Goal: Check status: Check status

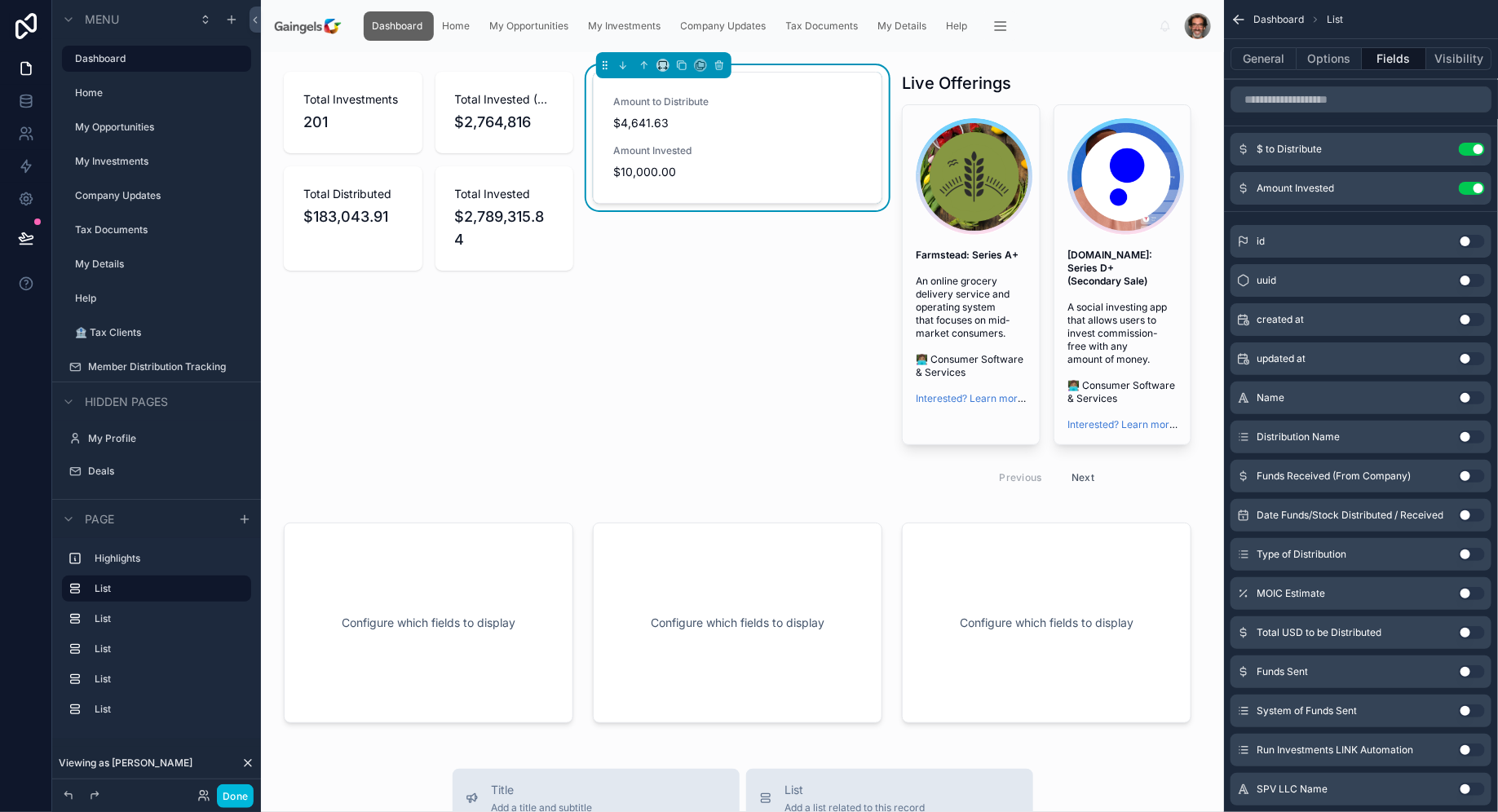
click at [1143, 460] on div at bounding box center [1046, 283] width 309 height 438
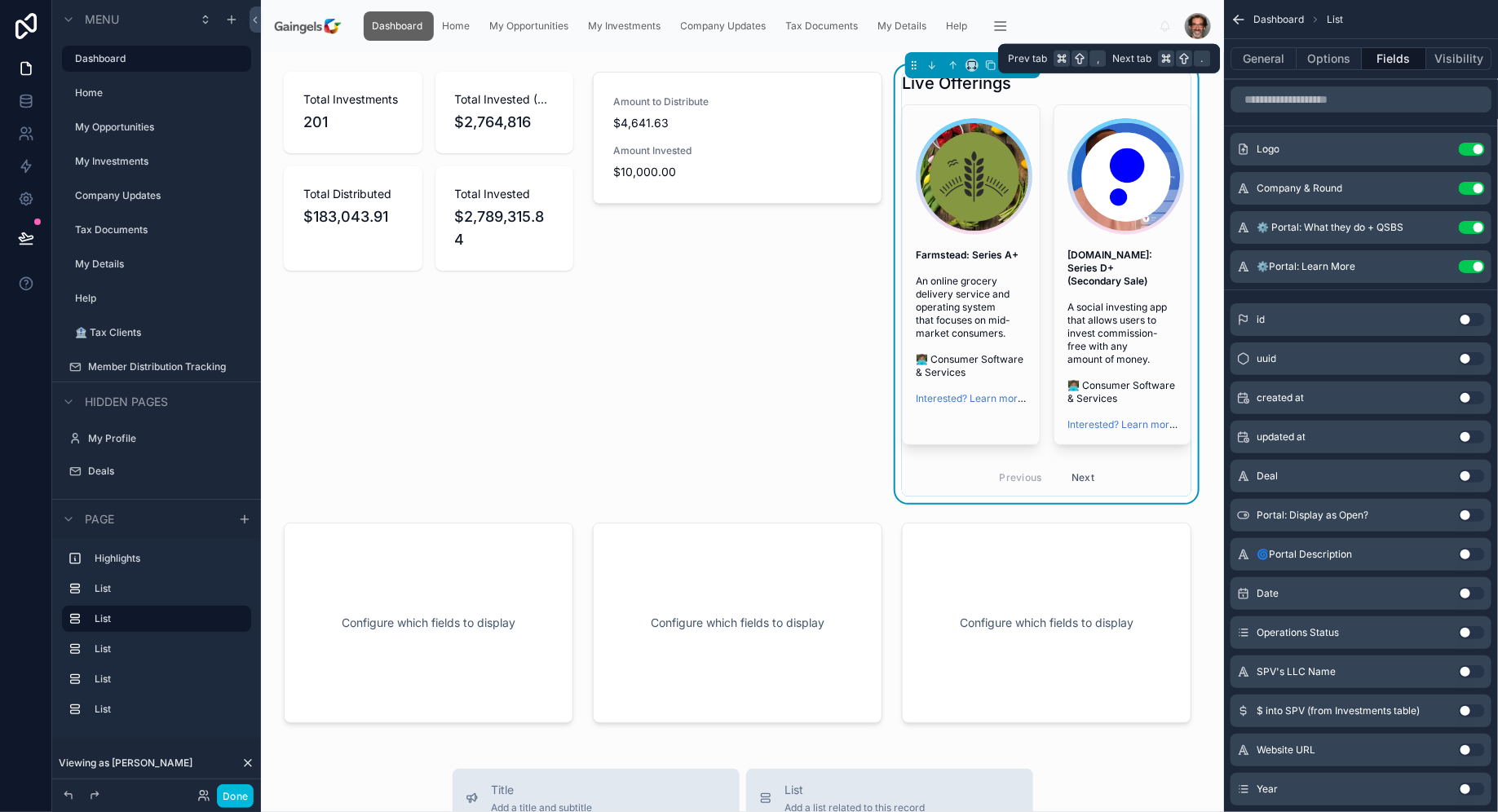
click at [1333, 54] on button "Options" at bounding box center [1328, 59] width 65 height 23
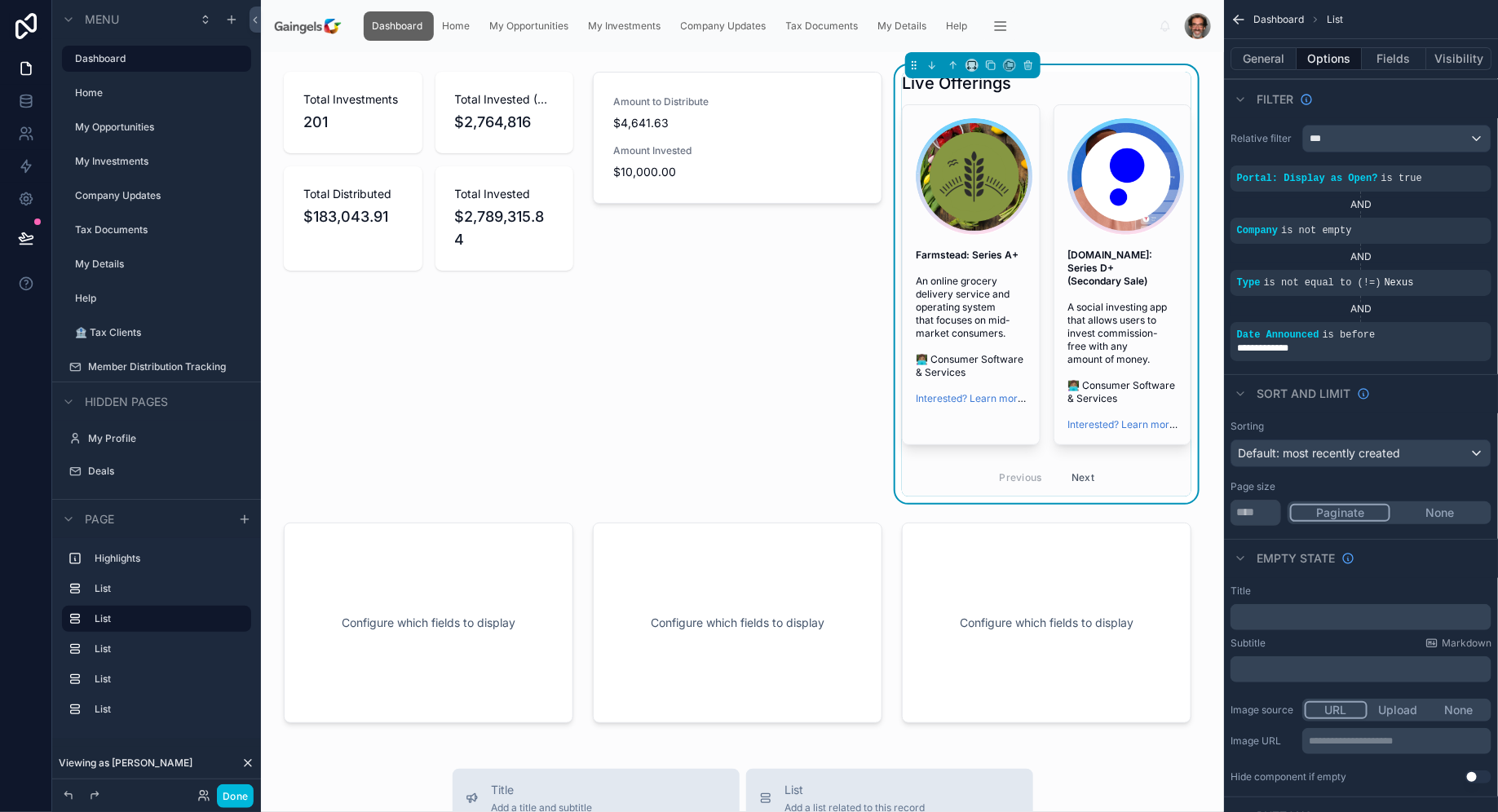
click at [1241, 97] on icon "scrollable content" at bounding box center [1240, 99] width 13 height 13
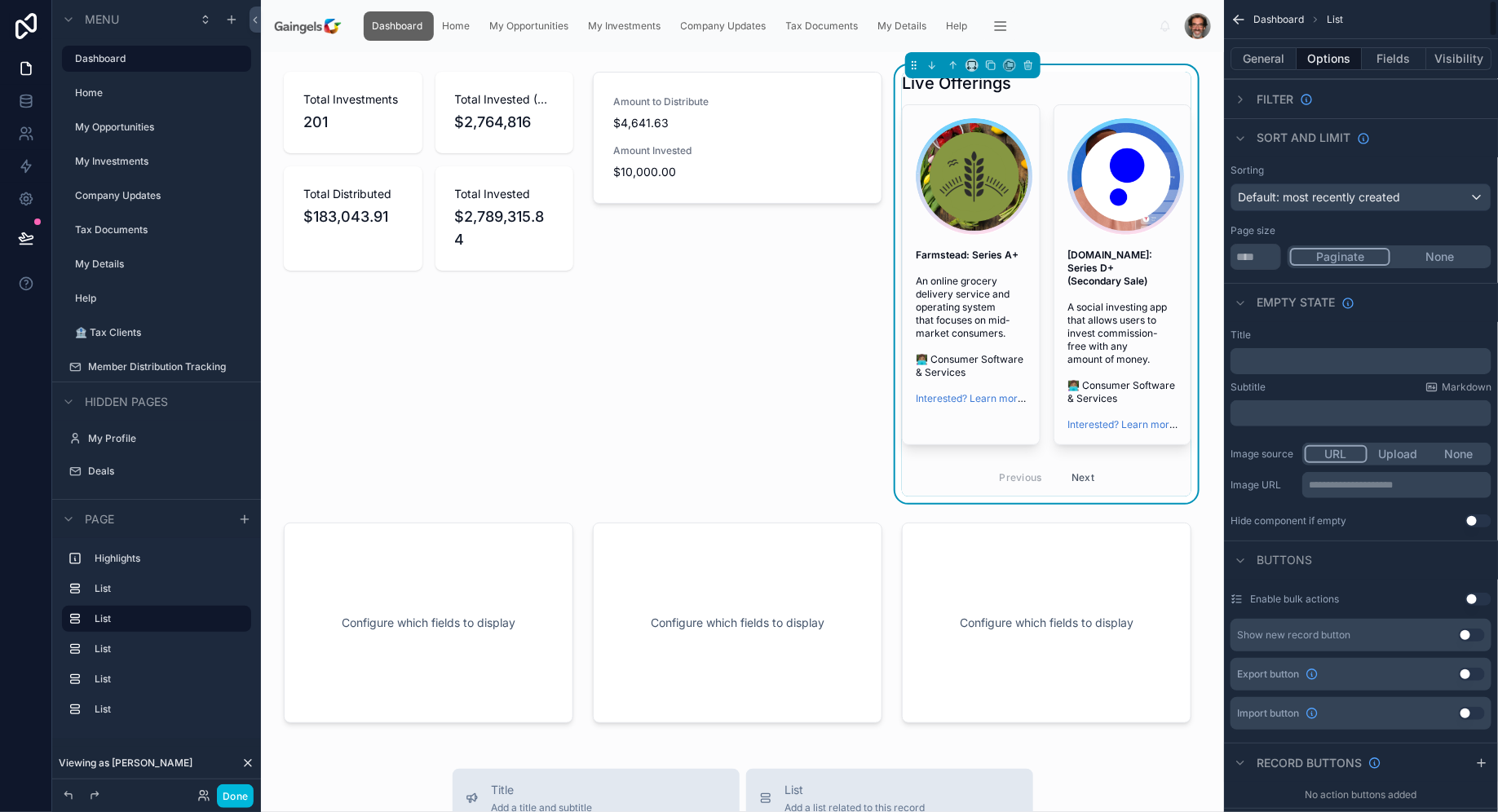
click at [1241, 126] on div "Sort And Limit" at bounding box center [1361, 137] width 274 height 39
click at [1241, 134] on icon "scrollable content" at bounding box center [1240, 138] width 13 height 13
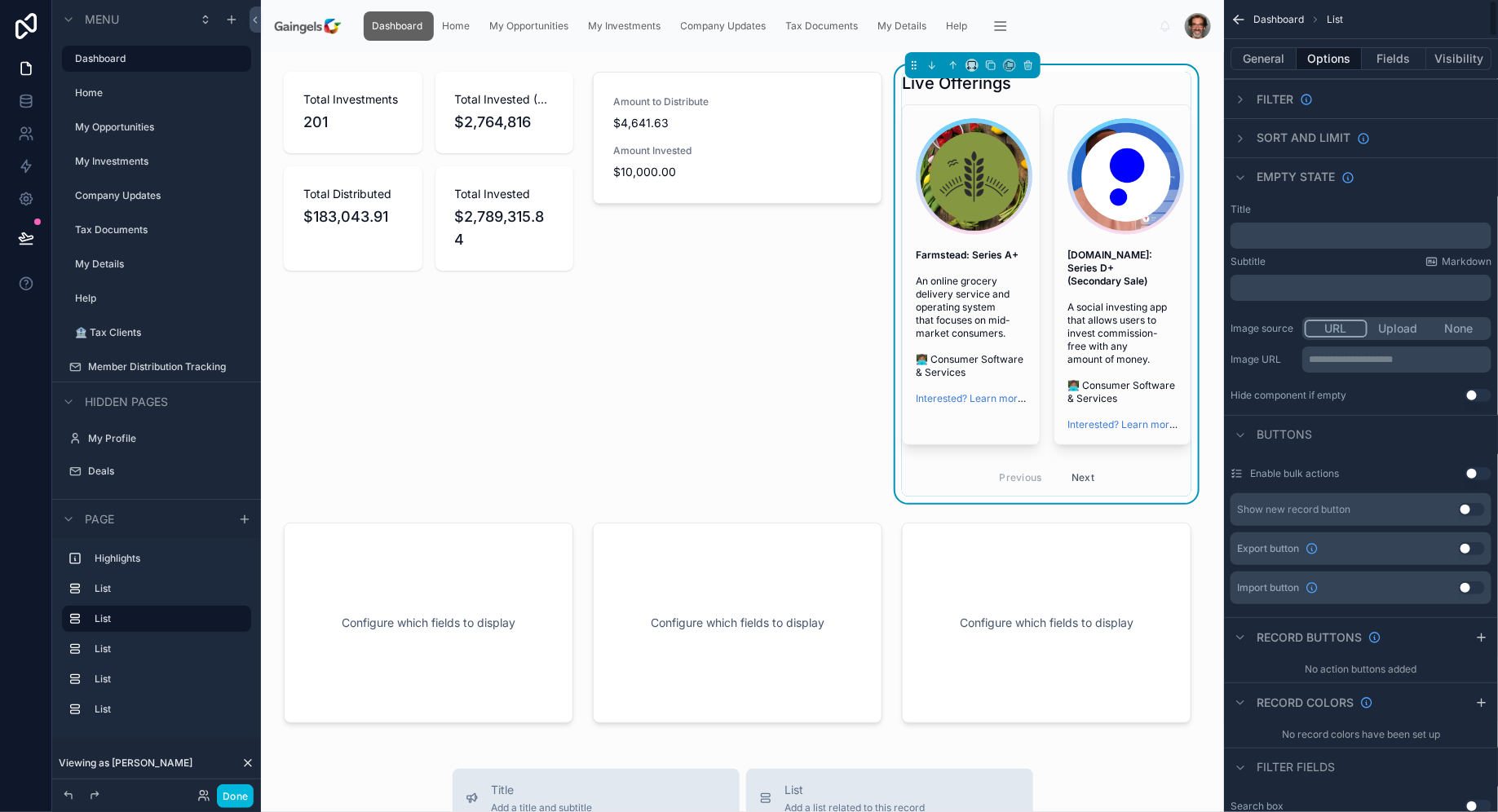
click at [1241, 172] on icon "scrollable content" at bounding box center [1240, 178] width 13 height 13
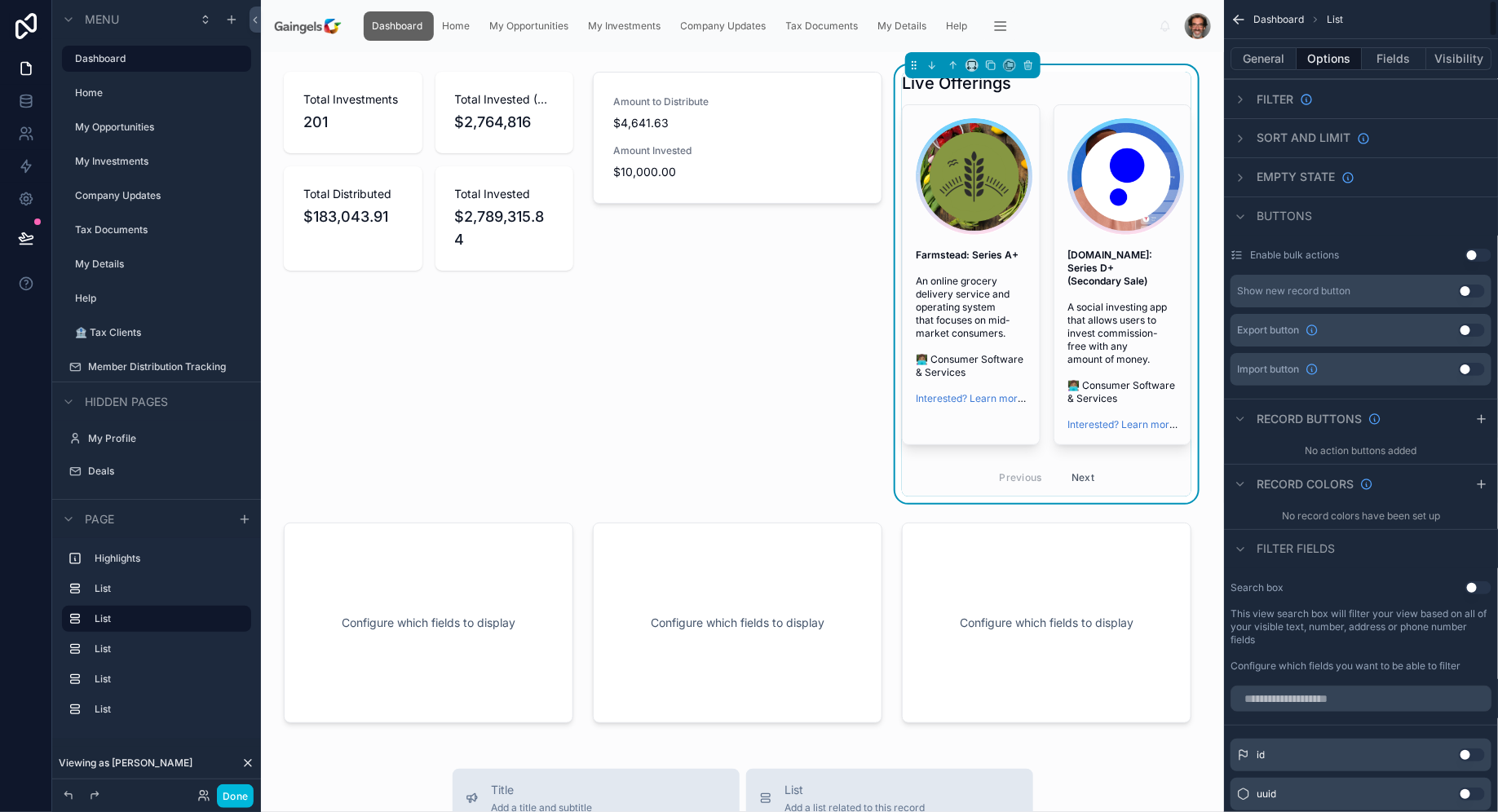
click at [1239, 211] on icon "scrollable content" at bounding box center [1240, 217] width 13 height 13
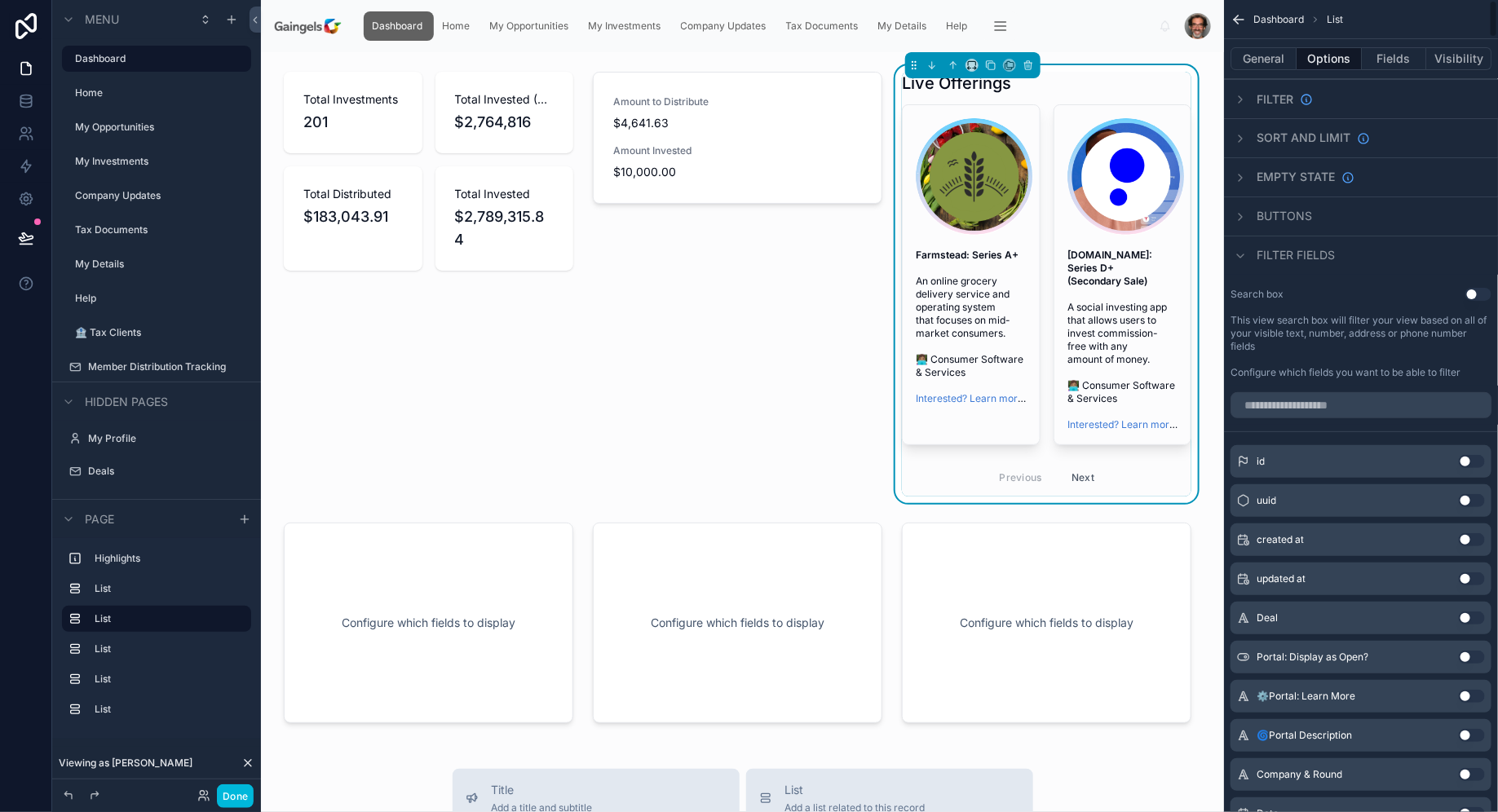
click at [1245, 254] on icon "scrollable content" at bounding box center [1240, 256] width 13 height 13
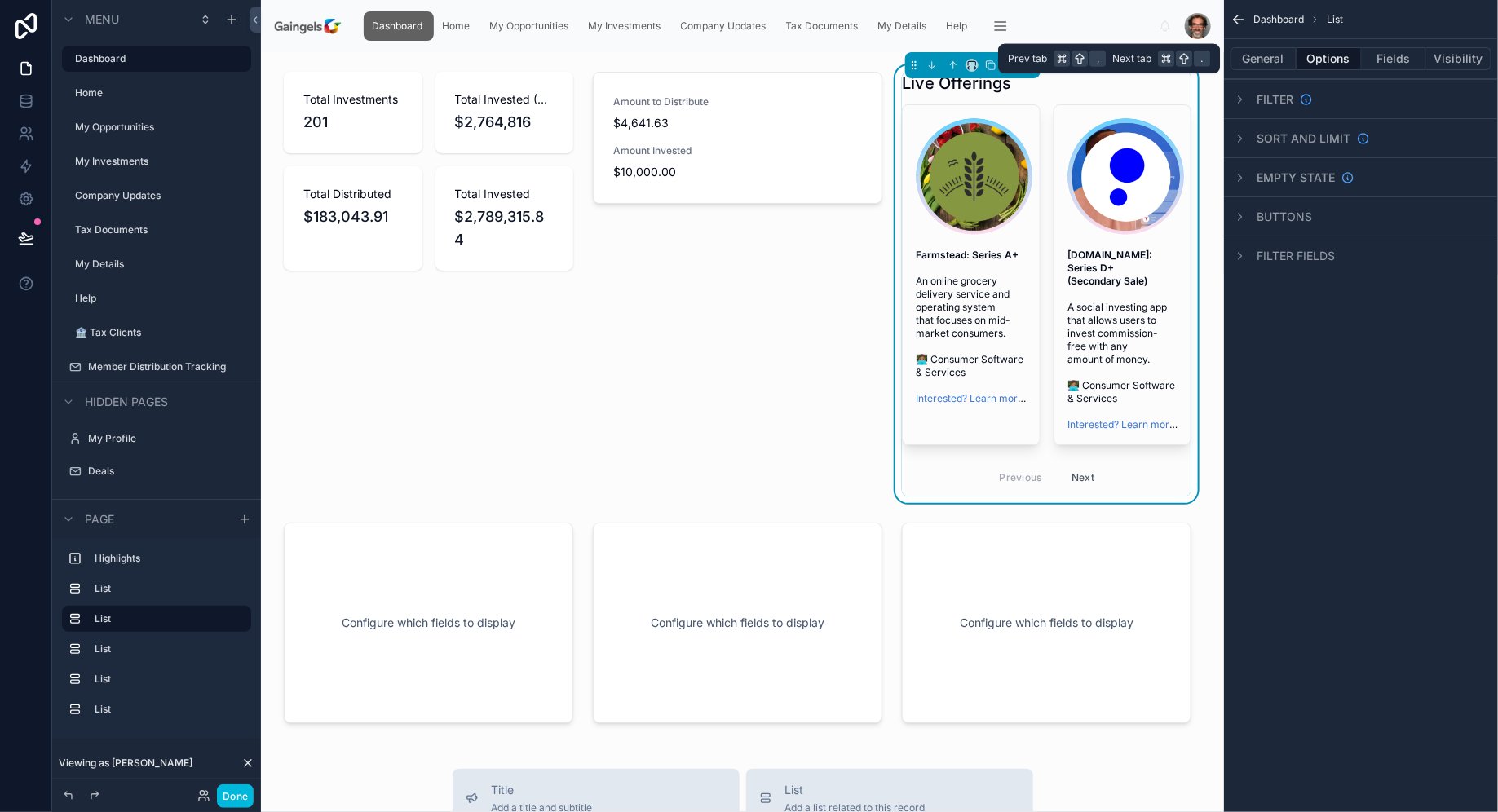
click at [1278, 64] on button "General" at bounding box center [1263, 59] width 66 height 23
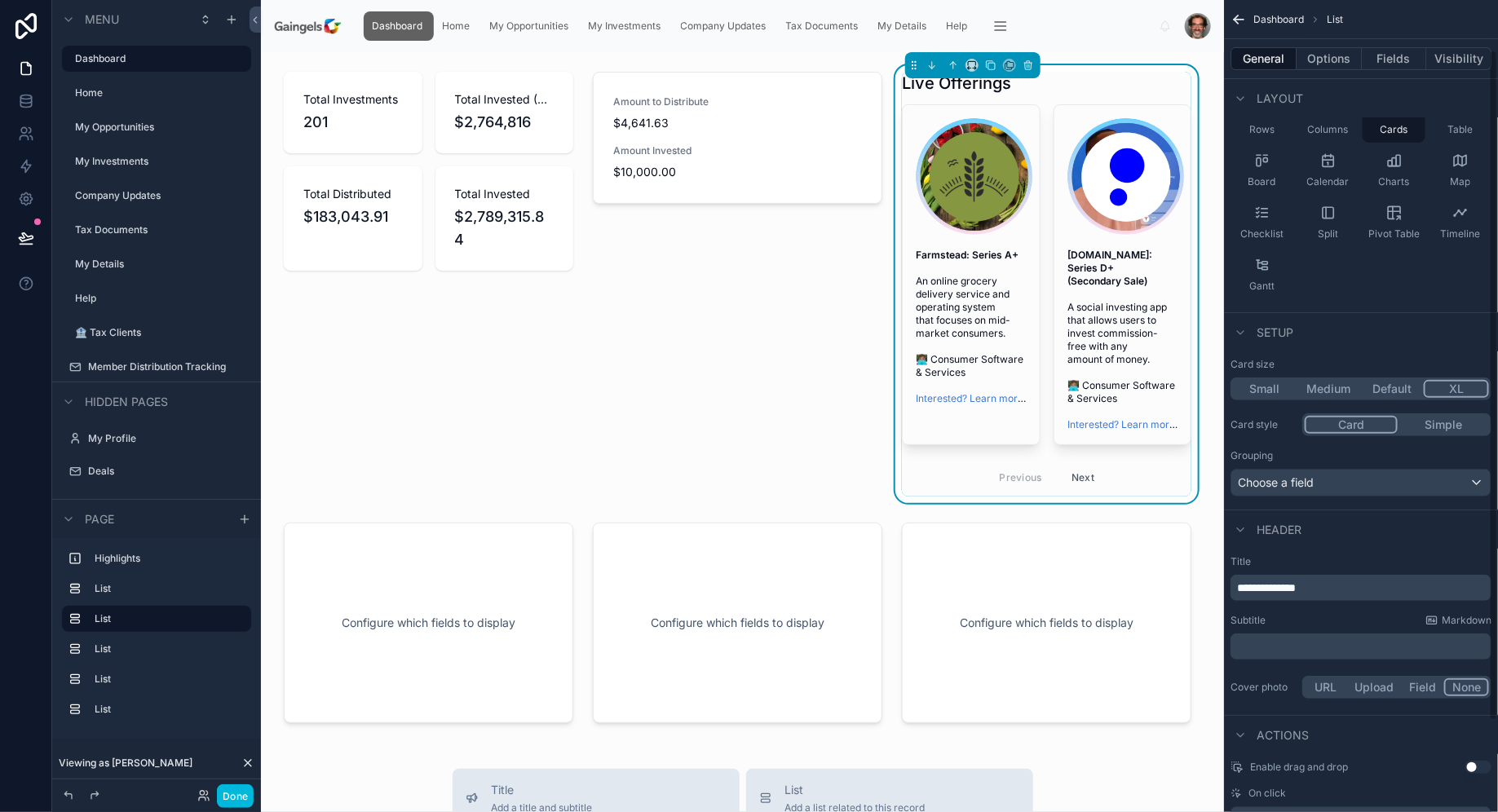
scroll to position [170, 0]
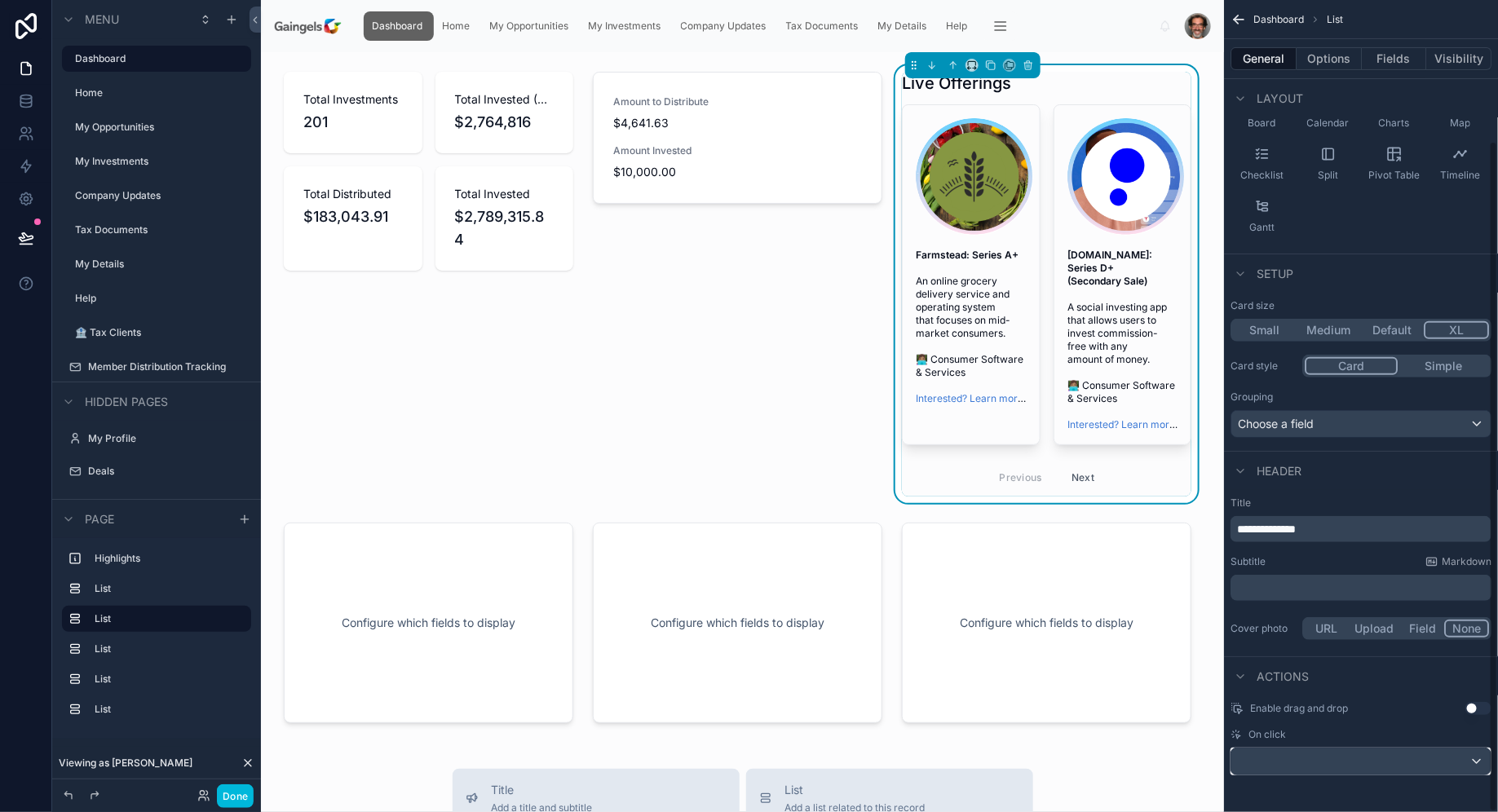
click at [1486, 757] on div "scrollable content" at bounding box center [1360, 761] width 259 height 26
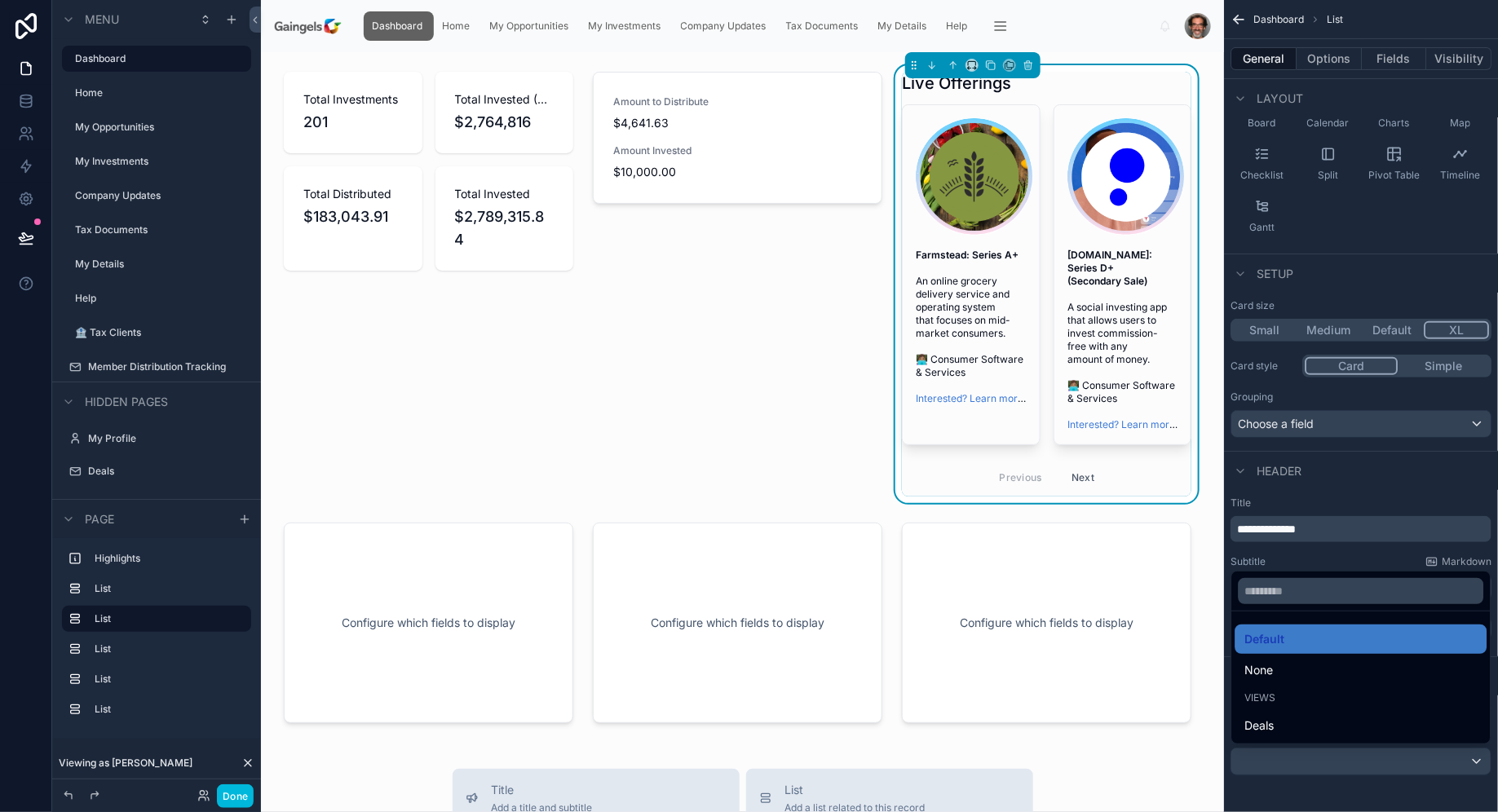
click at [1484, 761] on div "scrollable content" at bounding box center [749, 406] width 1498 height 812
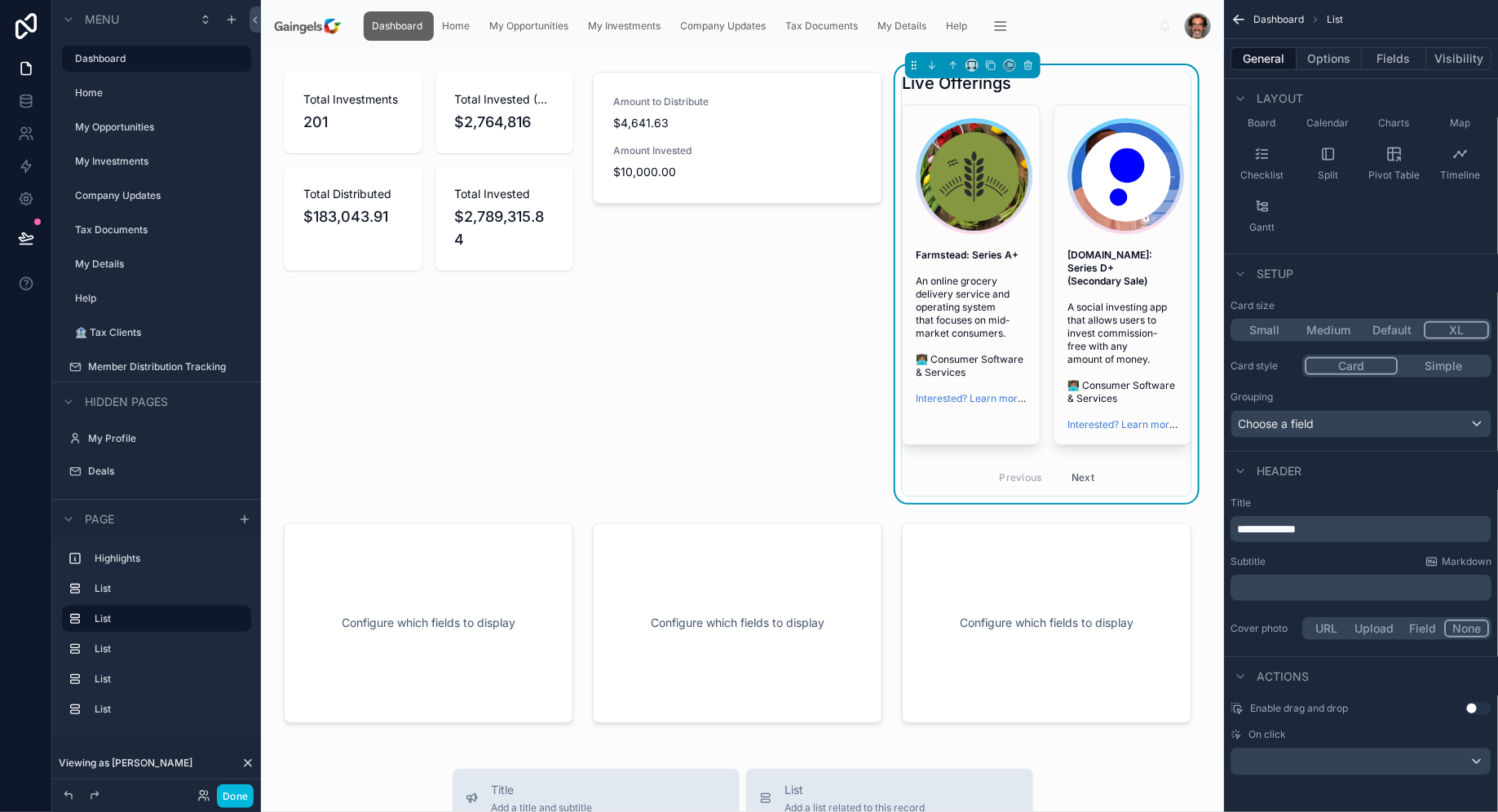
click at [770, 127] on div at bounding box center [737, 283] width 309 height 438
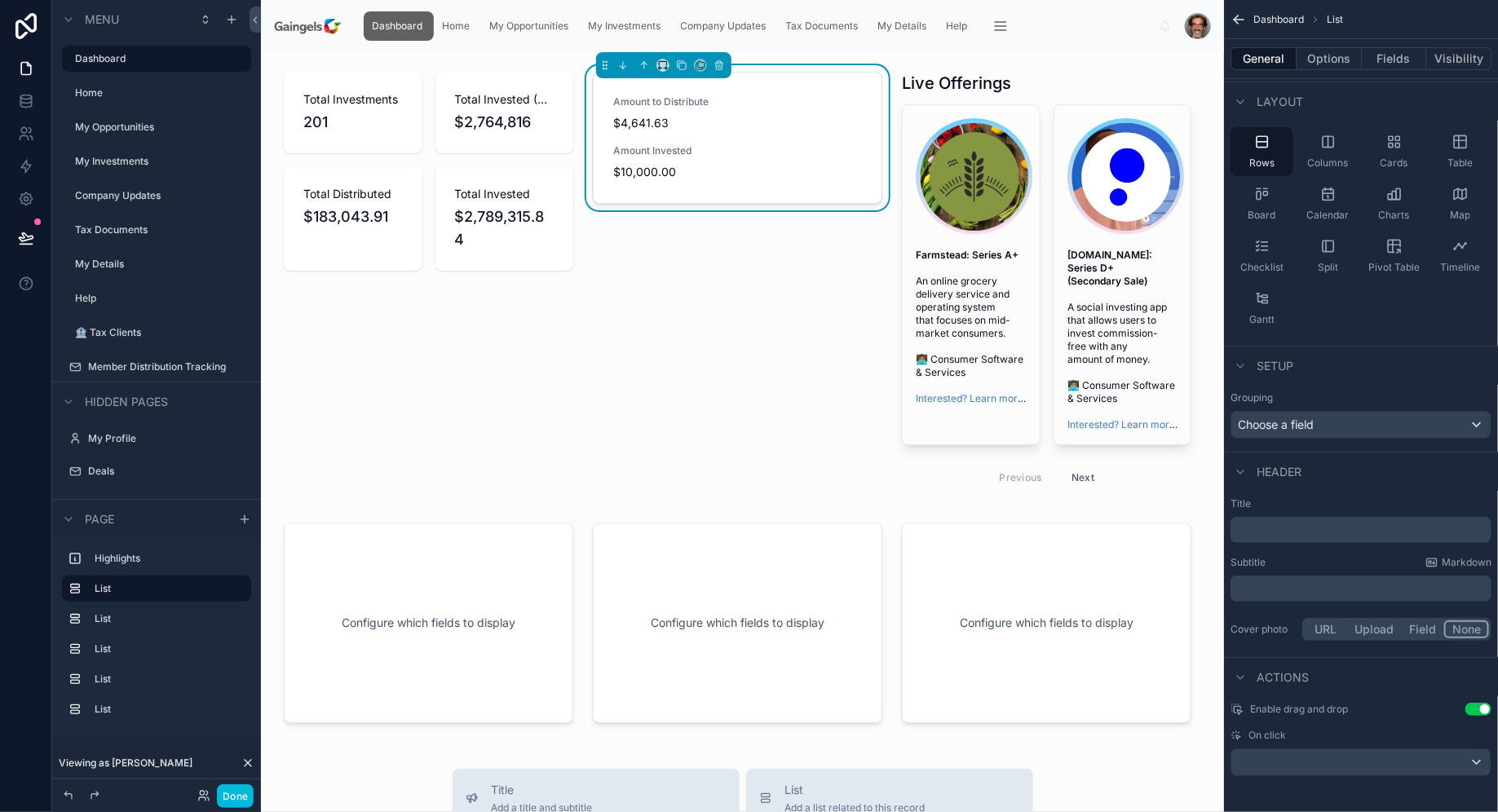
click at [1401, 63] on button "Fields" at bounding box center [1394, 59] width 65 height 23
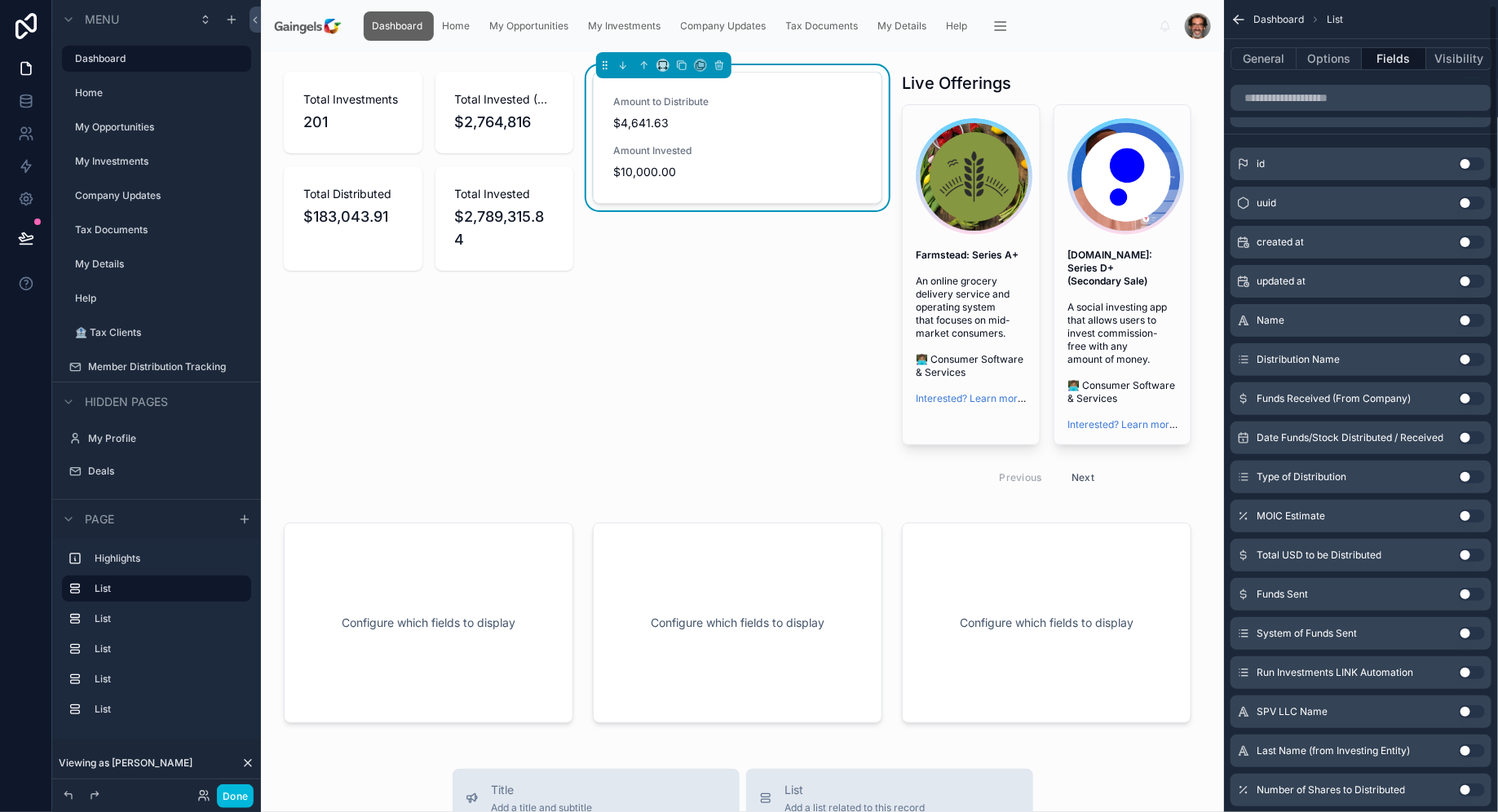
scroll to position [0, 0]
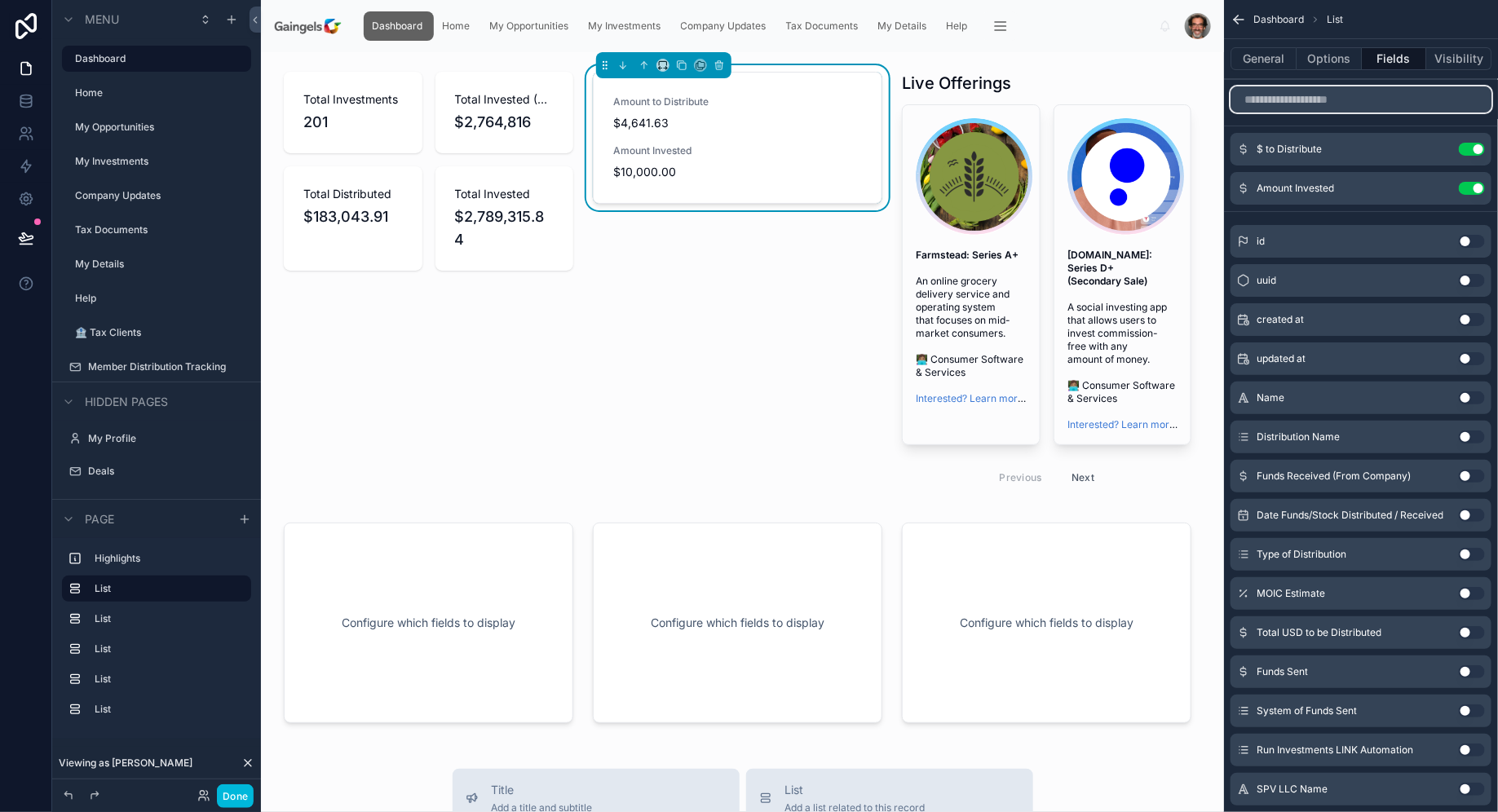
click at [1309, 107] on input "scrollable content" at bounding box center [1360, 100] width 261 height 26
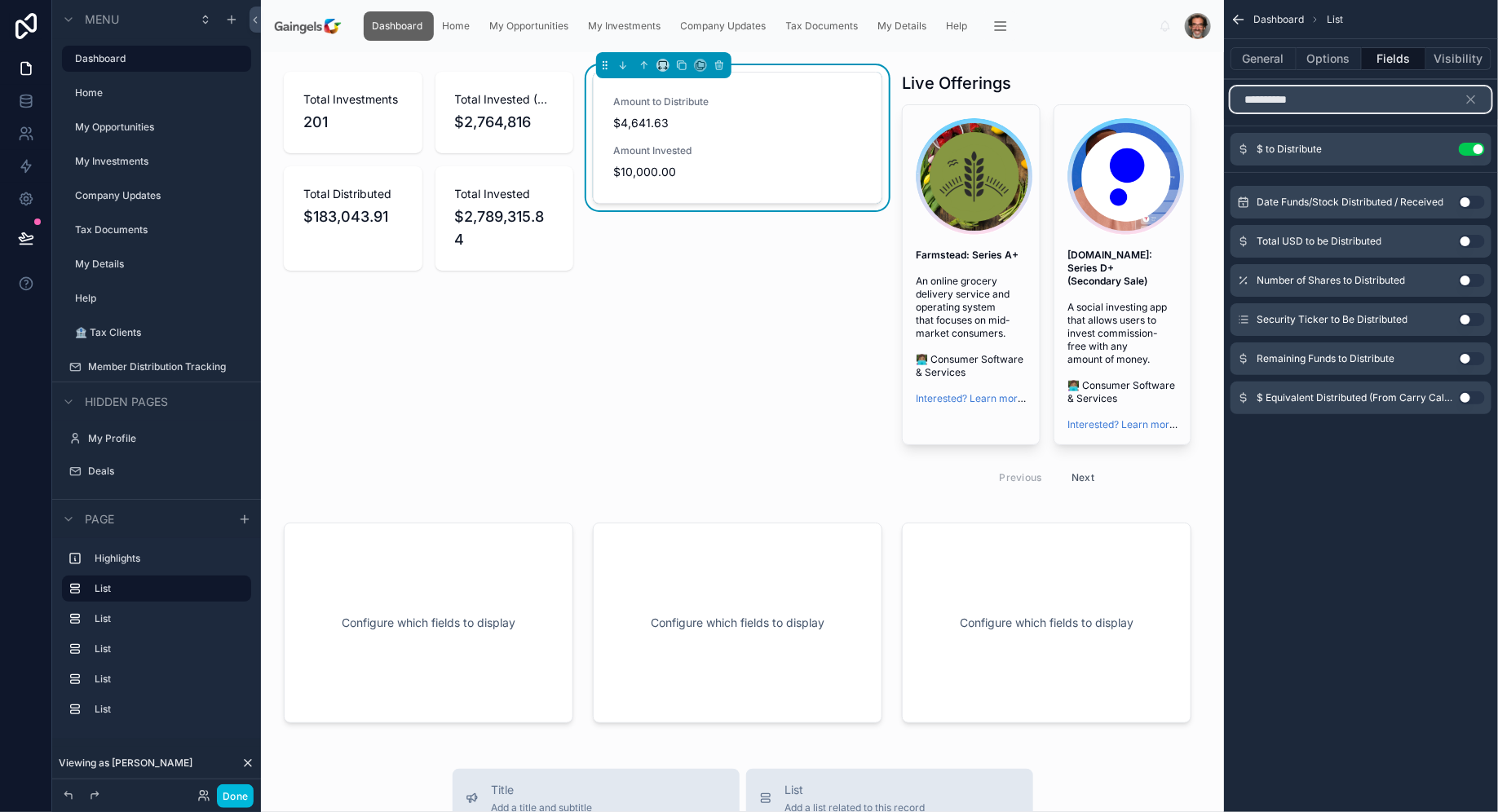
type input "**********"
click at [1469, 240] on button "Use setting" at bounding box center [1472, 241] width 26 height 13
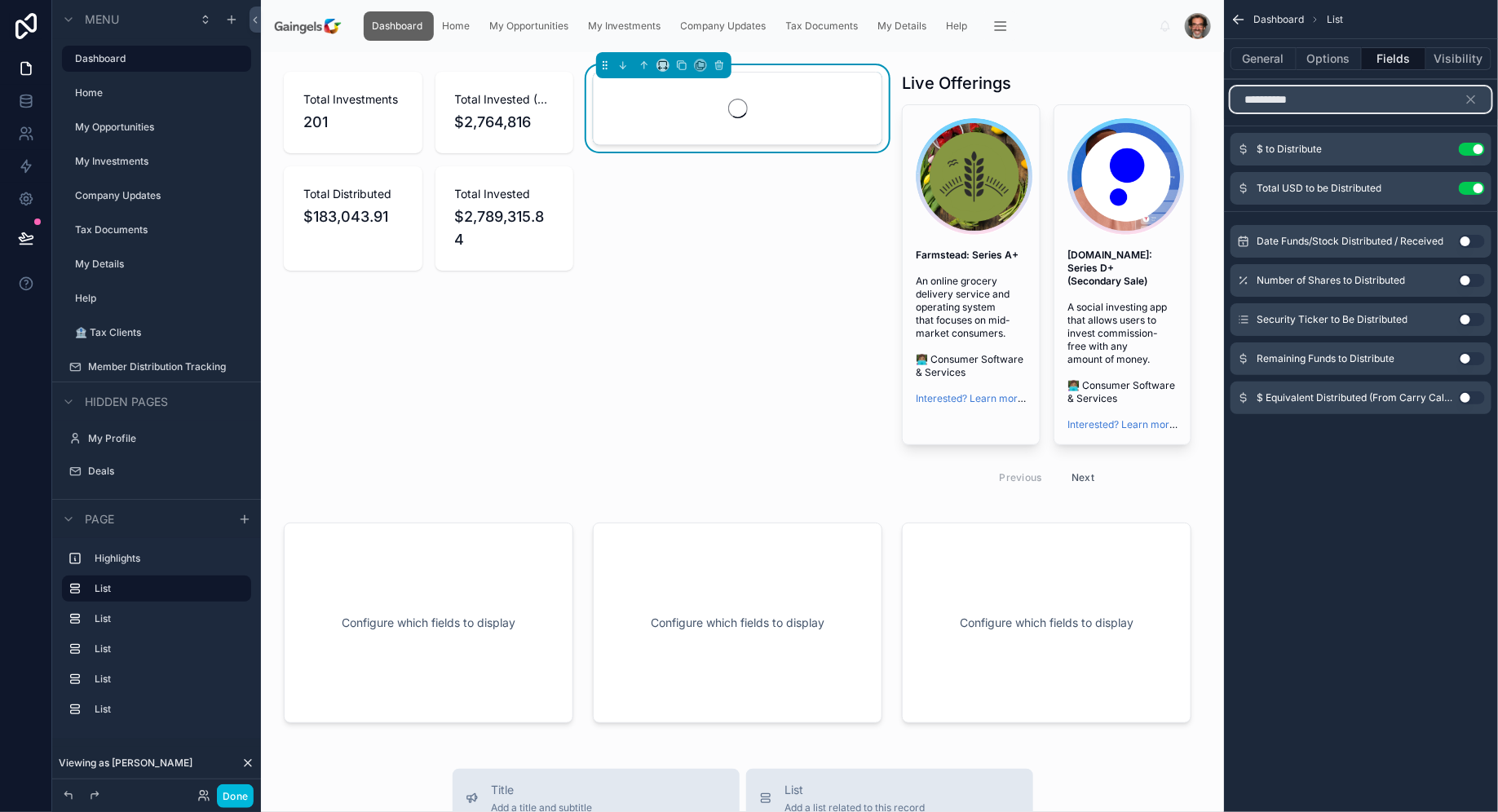
click at [1346, 105] on input "**********" at bounding box center [1360, 100] width 261 height 26
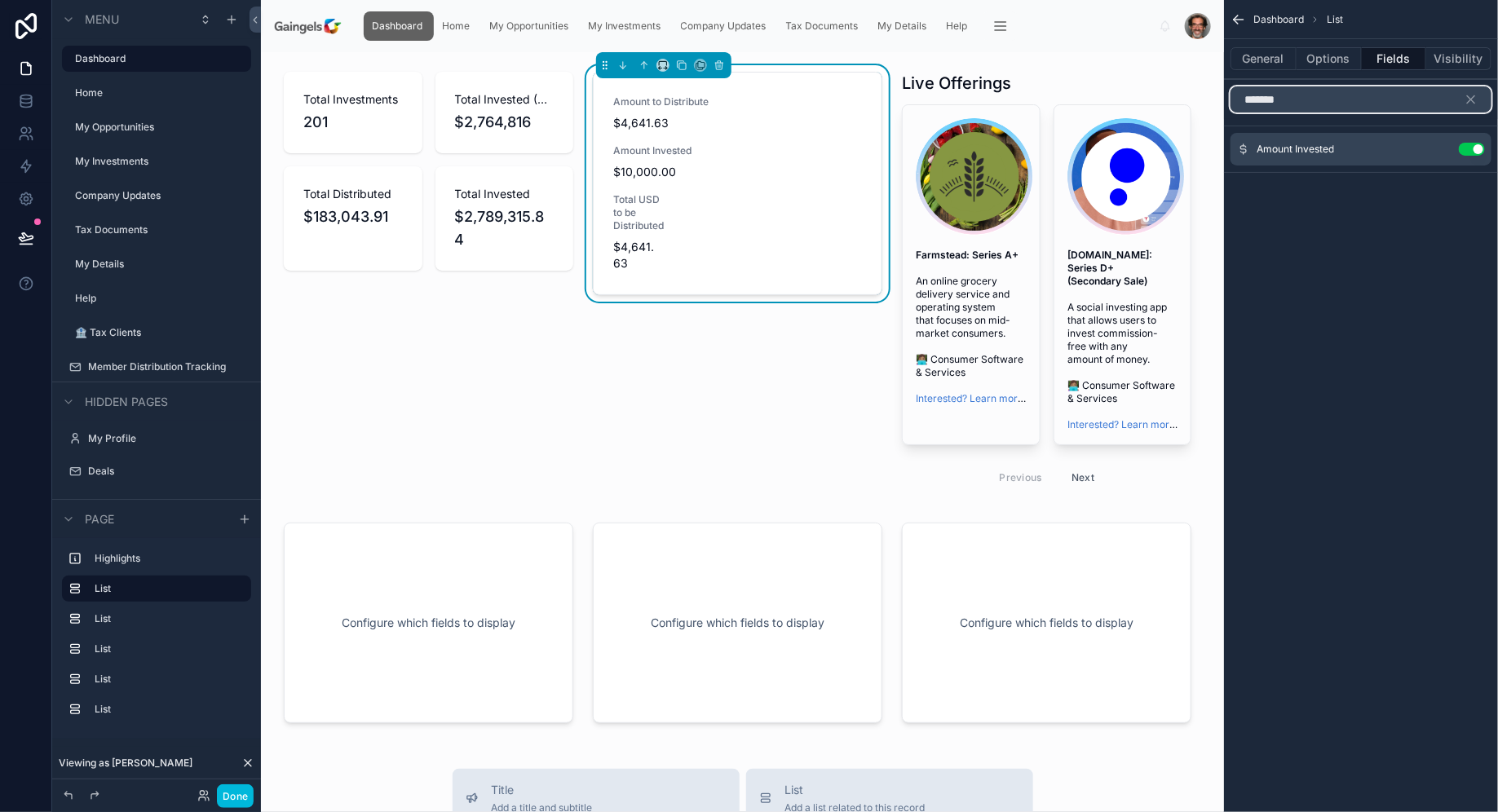
type input "******"
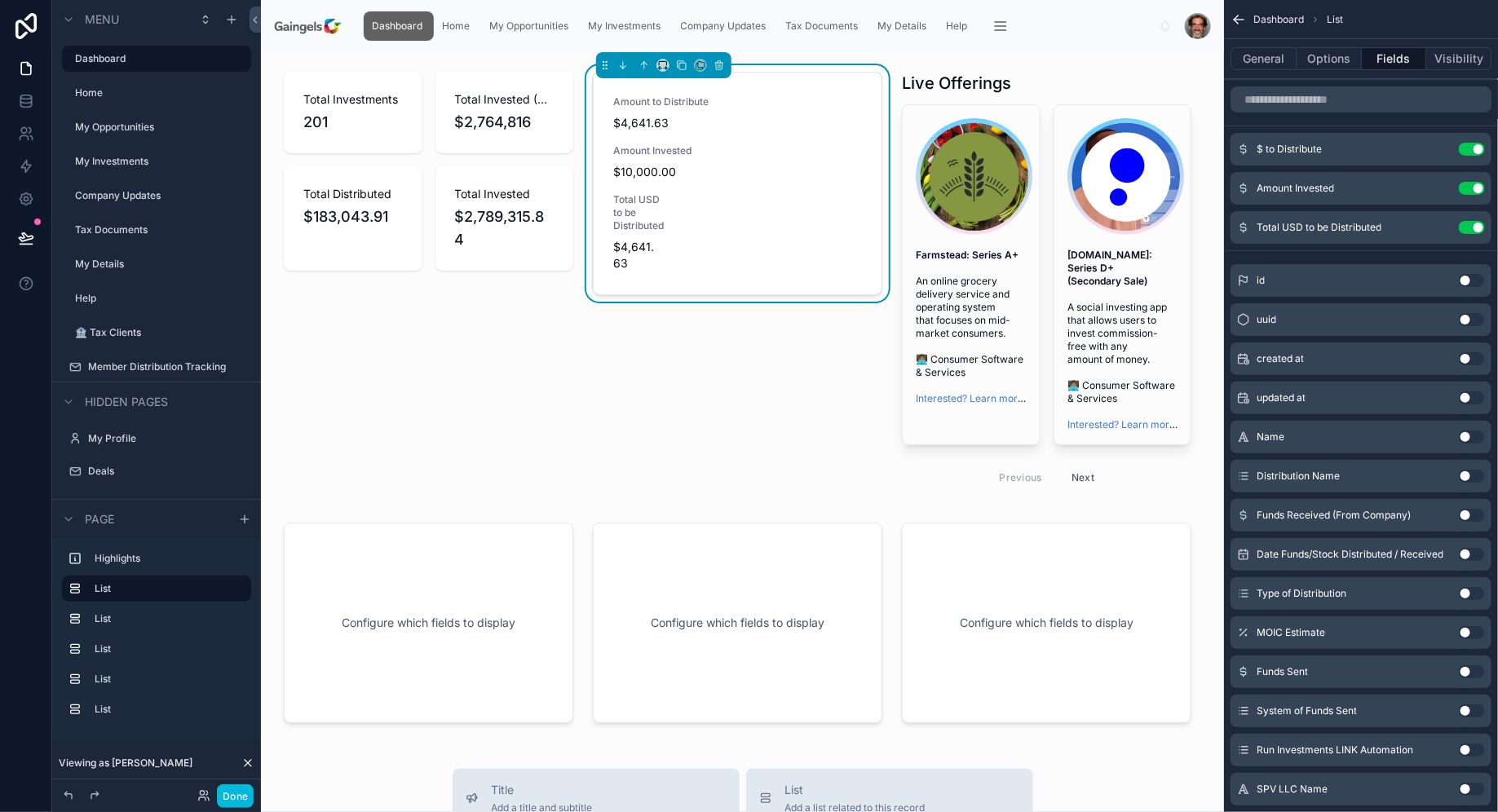
click at [0, 0] on icon "scrollable content" at bounding box center [0, 0] width 0 height 0
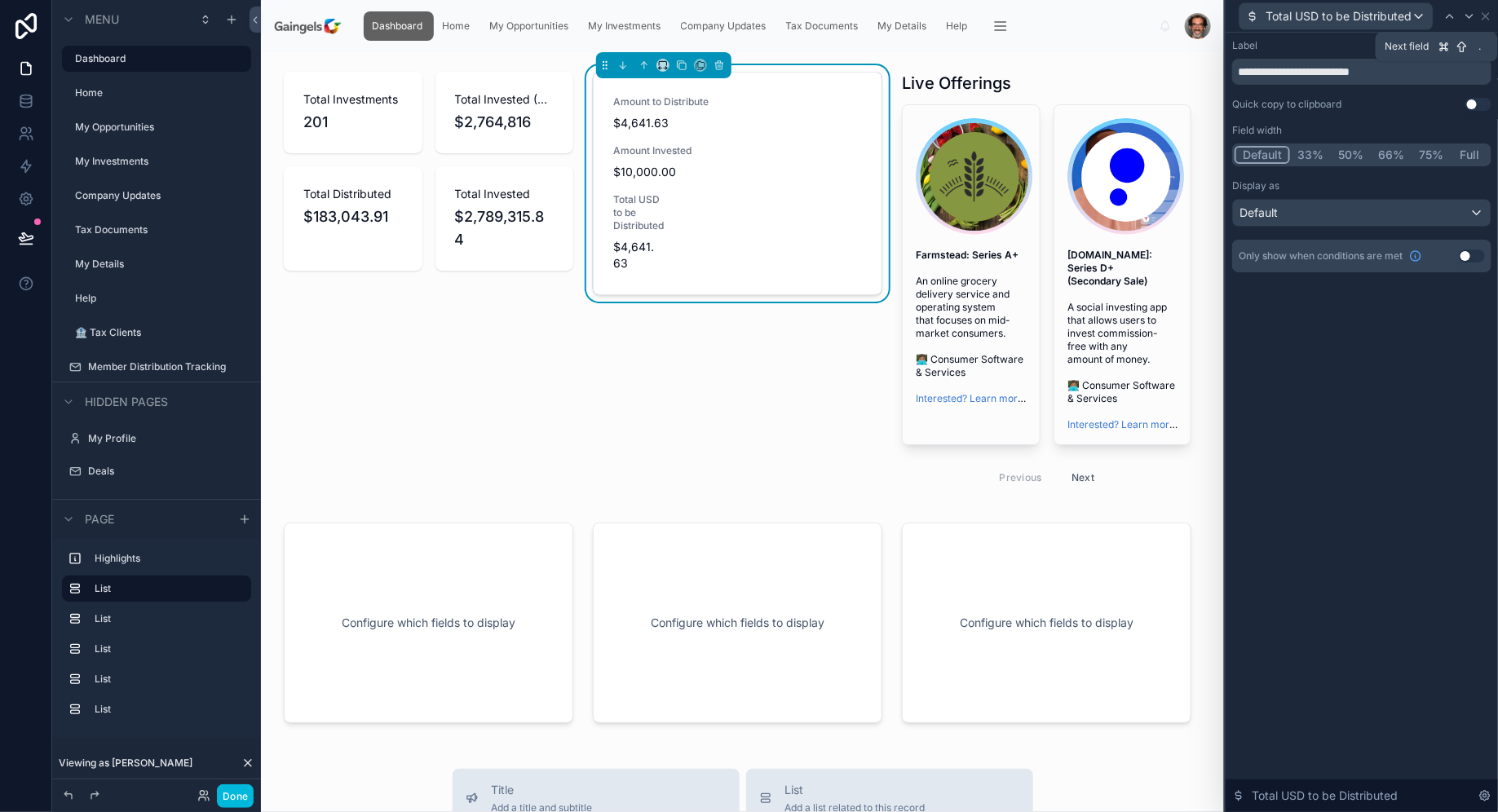
click at [1476, 15] on div at bounding box center [1469, 16] width 20 height 20
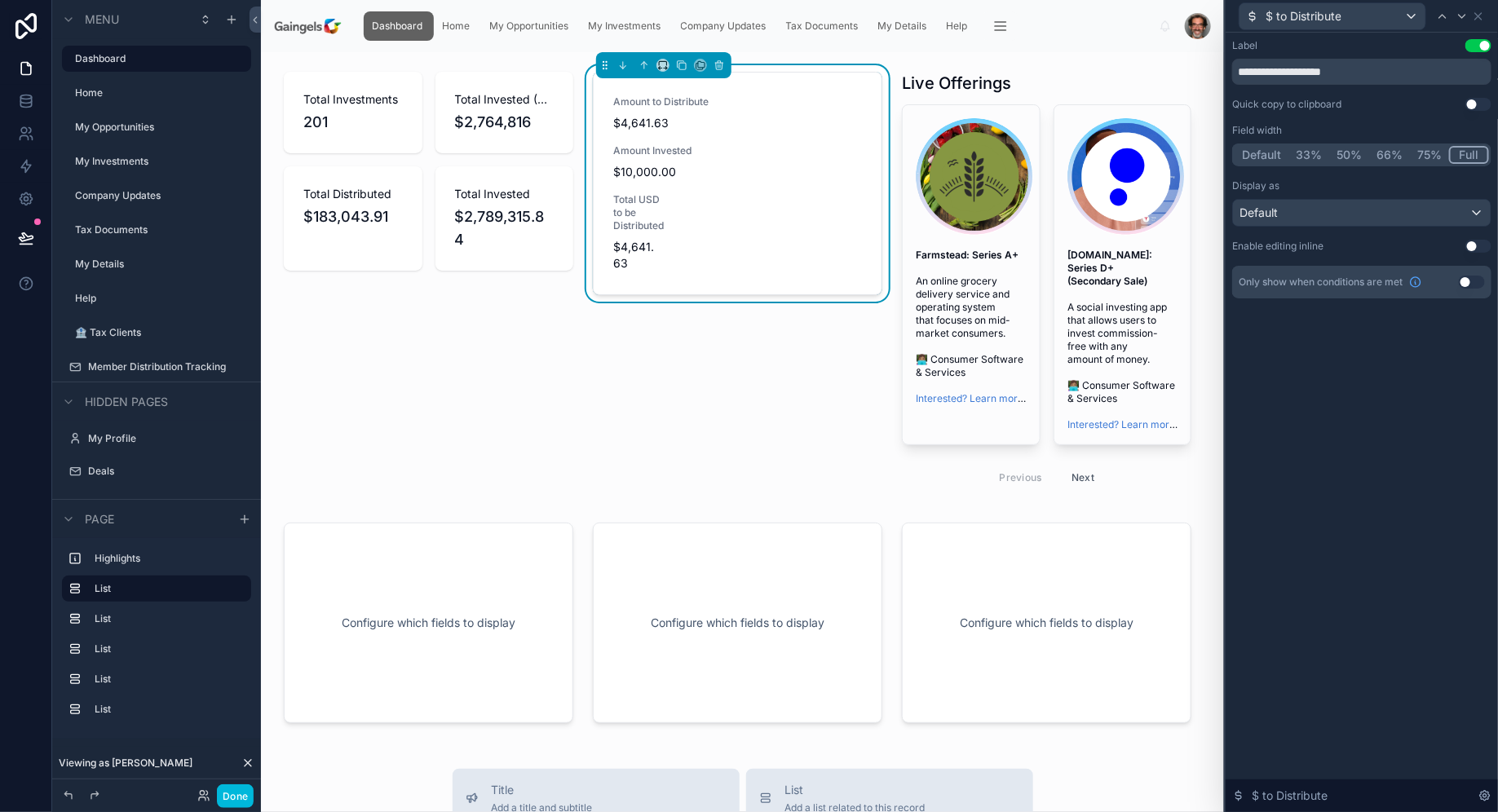
click at [1487, 16] on div "$ to Distribute" at bounding box center [1361, 16] width 259 height 32
click at [1481, 16] on icon at bounding box center [1478, 16] width 13 height 13
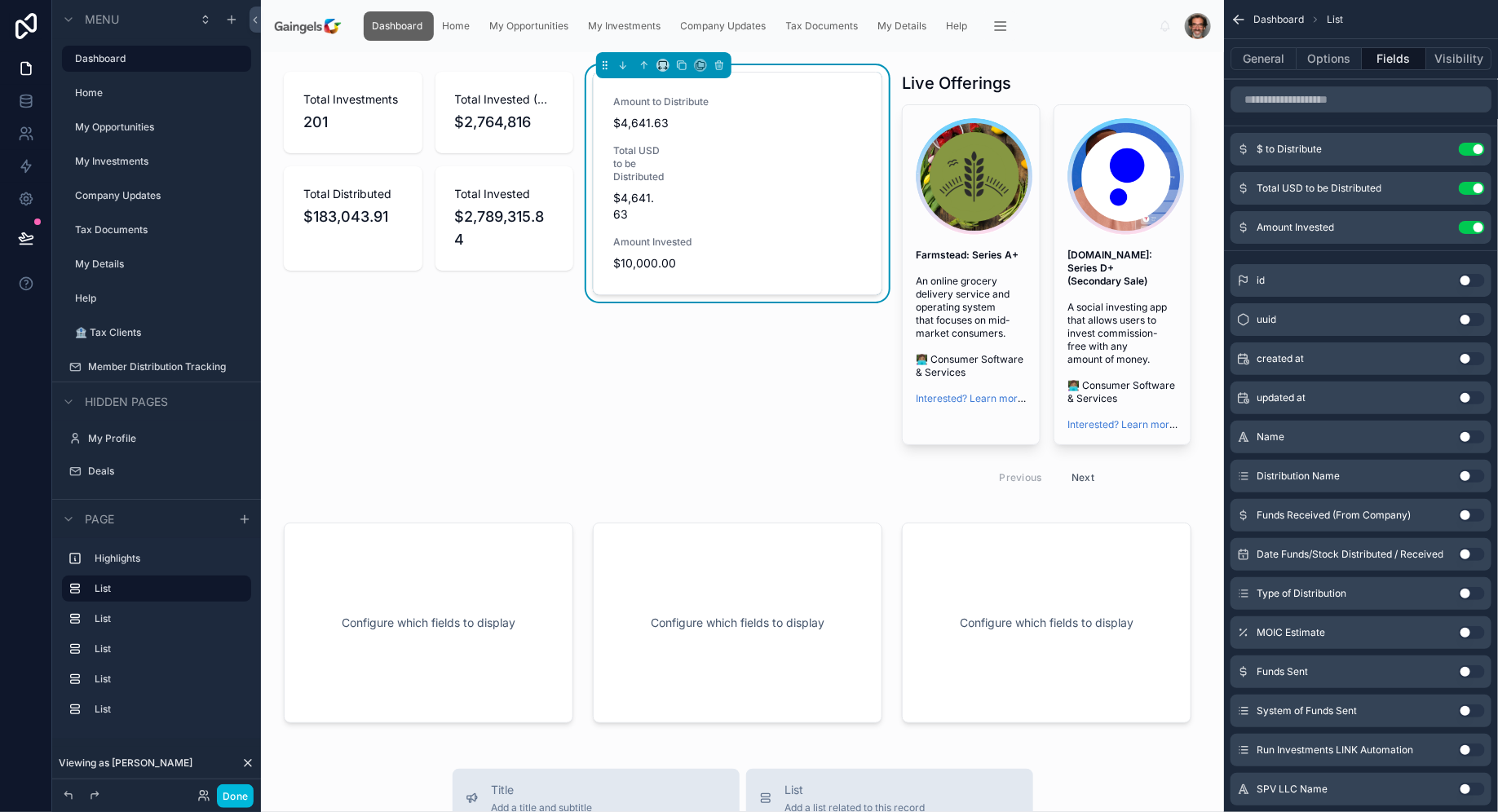
click at [0, 0] on icon "scrollable content" at bounding box center [0, 0] width 0 height 0
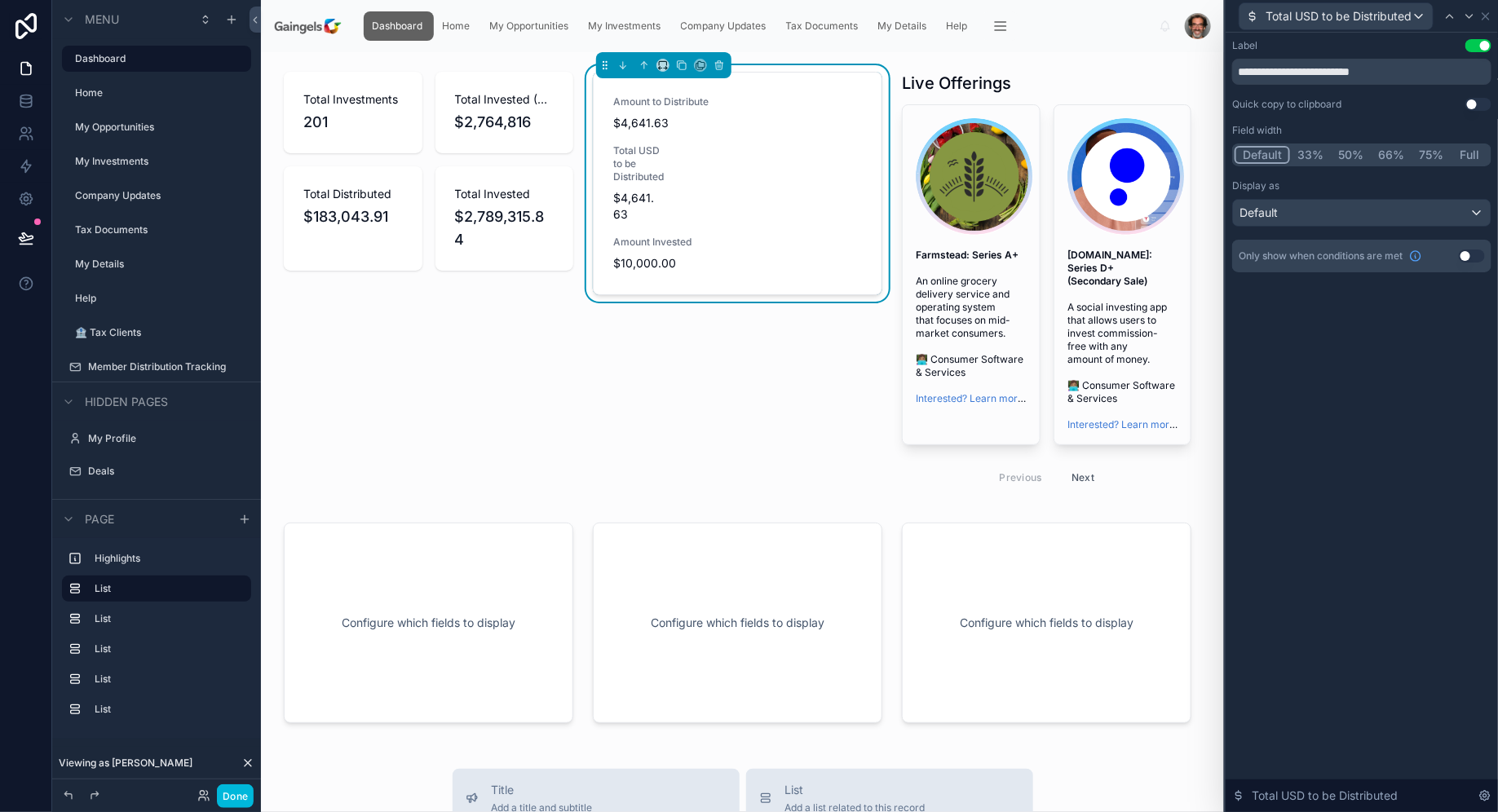
click at [1482, 42] on button "Use setting" at bounding box center [1478, 45] width 26 height 13
click at [1416, 212] on div "Default" at bounding box center [1361, 212] width 257 height 26
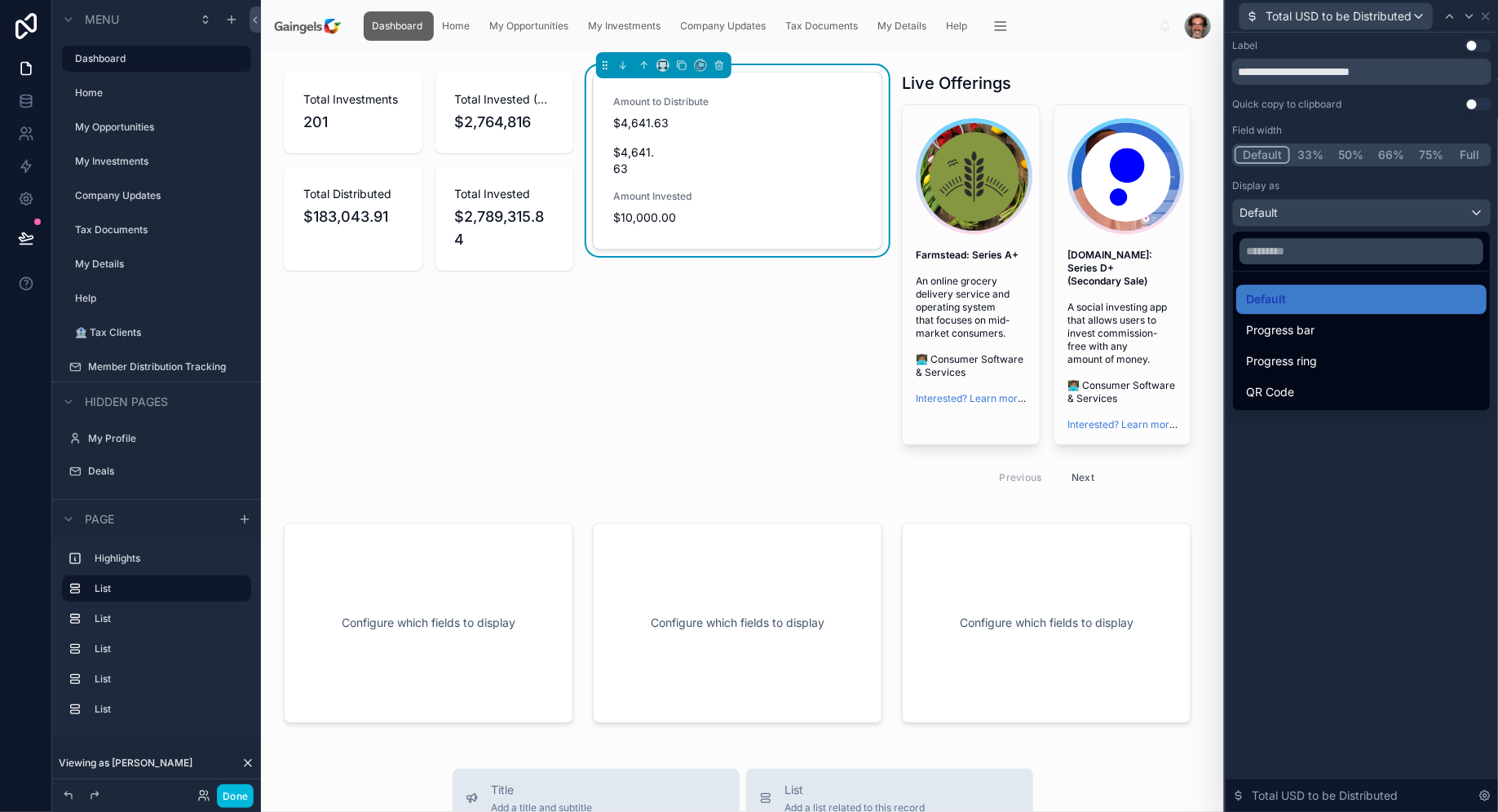
click at [1359, 321] on div "Progress bar" at bounding box center [1361, 330] width 231 height 20
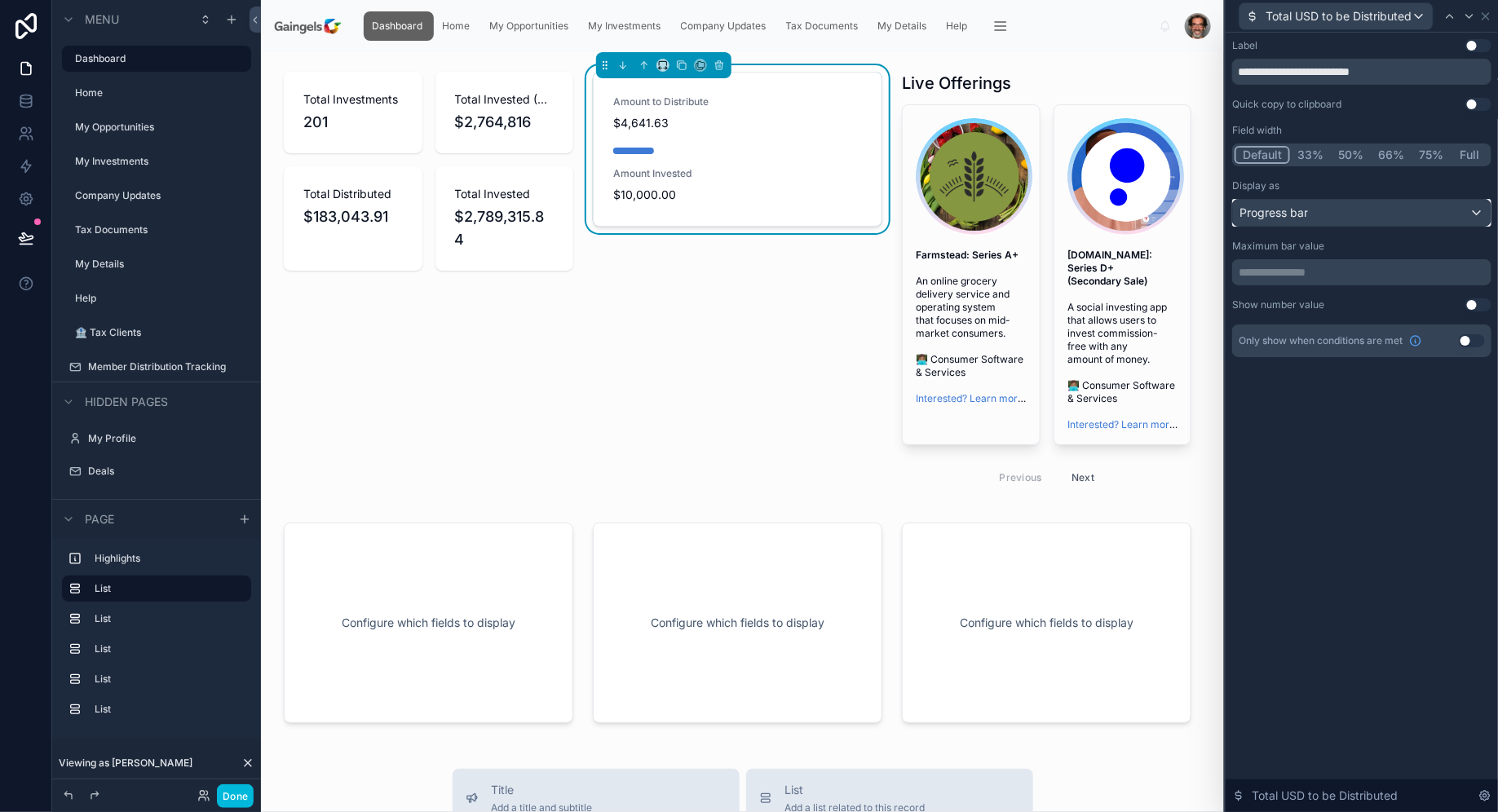
click at [1435, 211] on div "Progress bar" at bounding box center [1361, 212] width 257 height 26
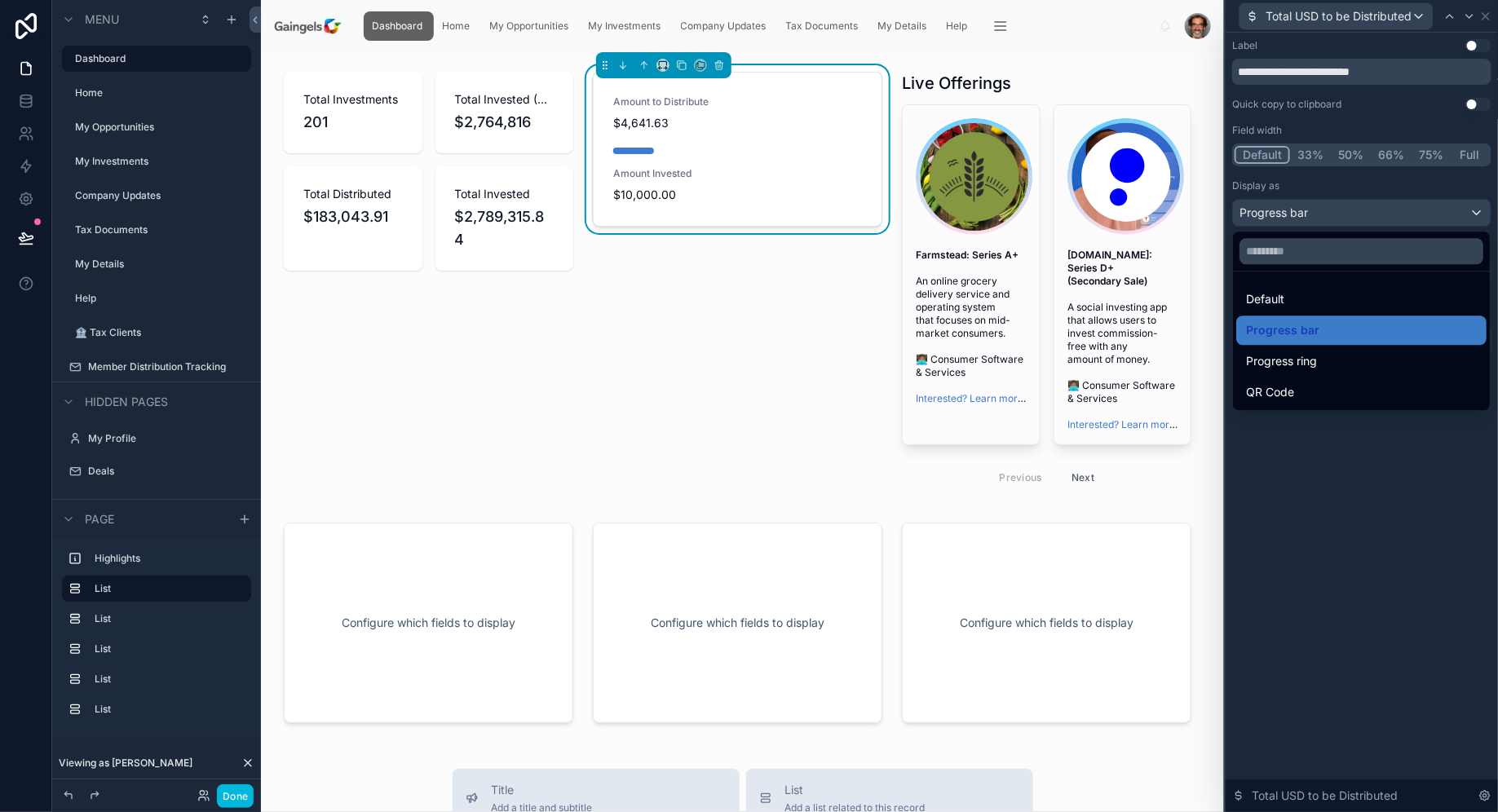
click at [1409, 544] on div at bounding box center [1362, 406] width 272 height 812
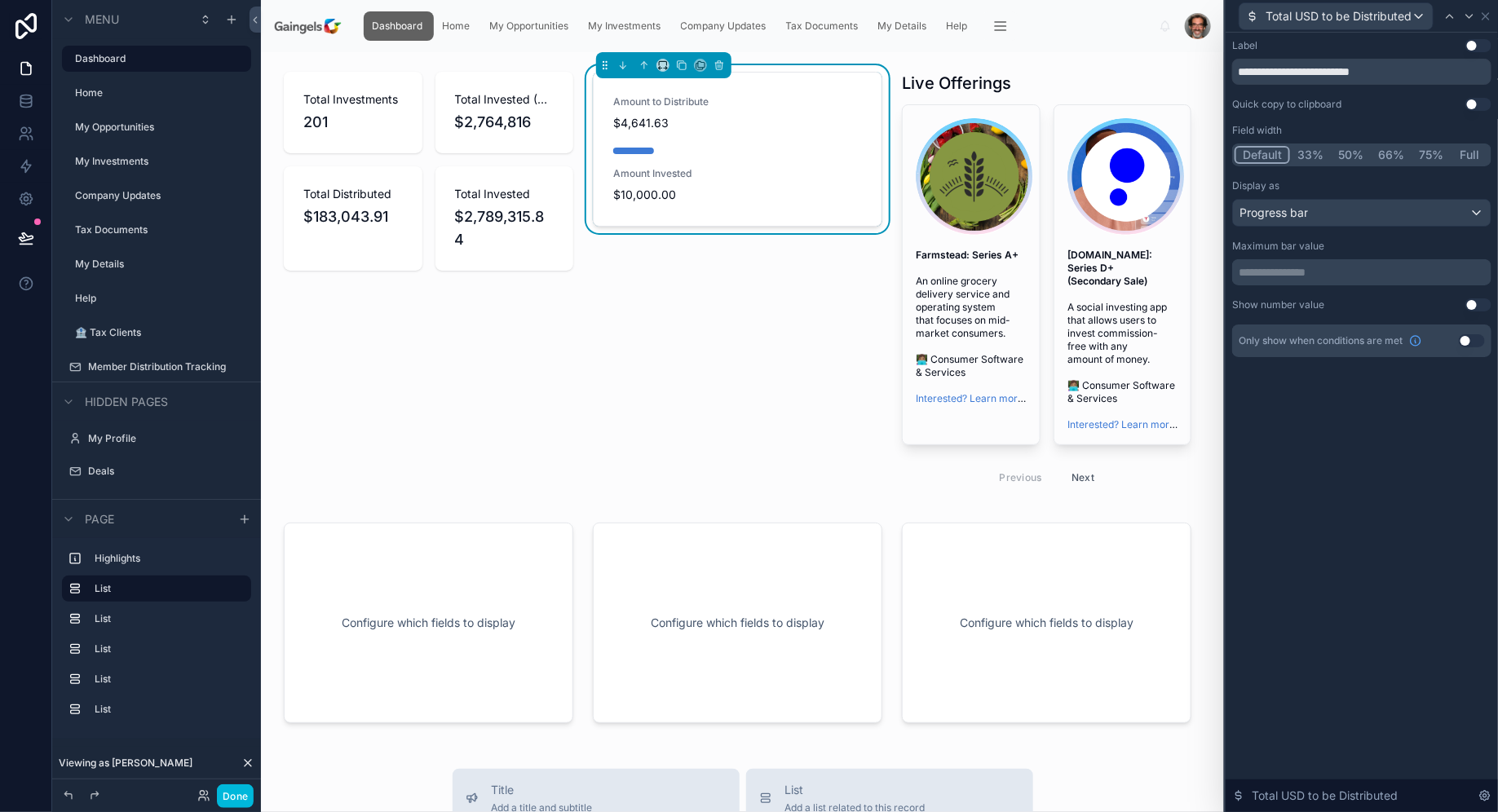
click at [1363, 277] on p "**********" at bounding box center [1364, 272] width 250 height 16
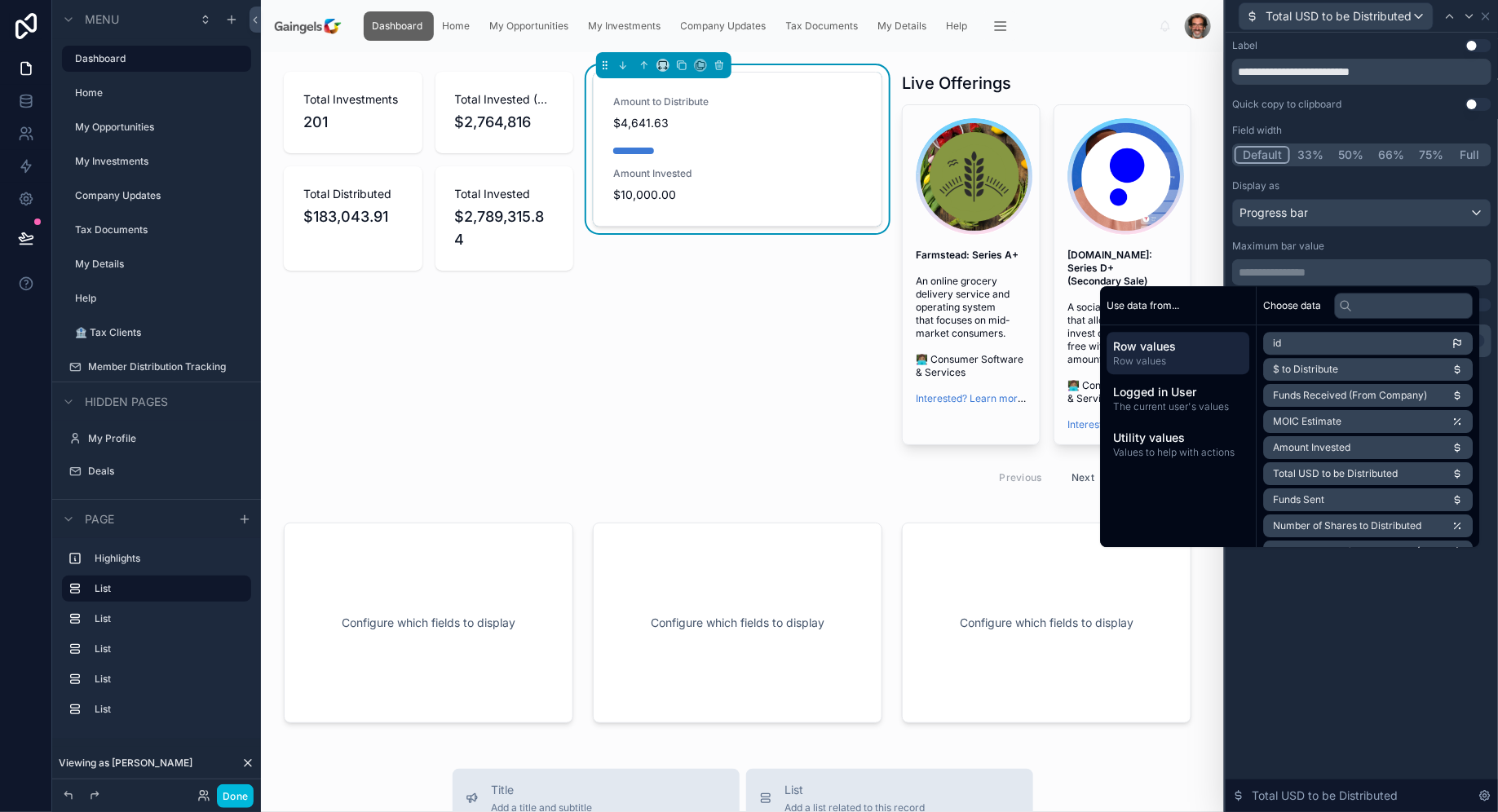
click at [1380, 251] on div "Maximum bar value" at bounding box center [1361, 246] width 259 height 13
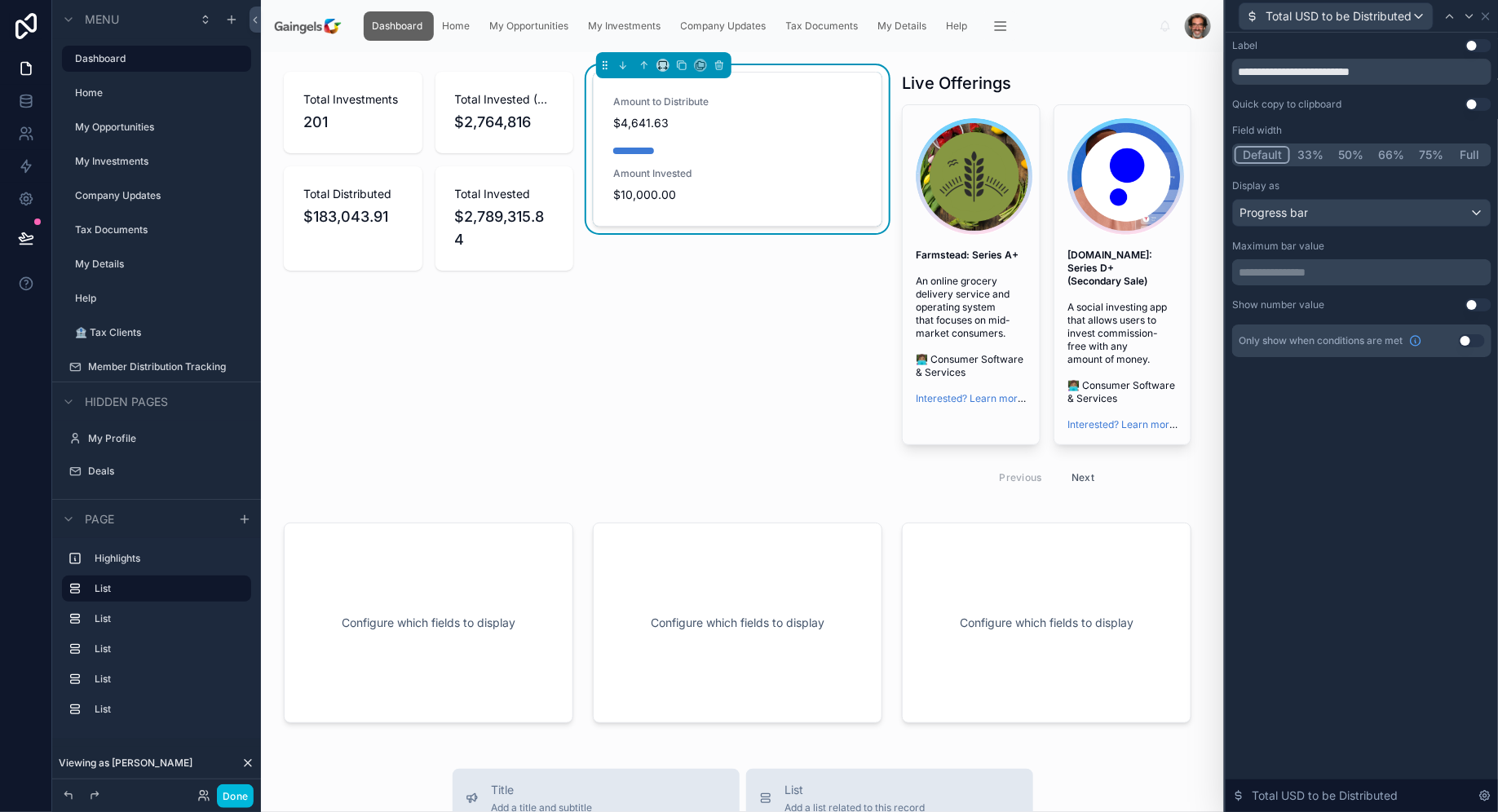
click at [1362, 275] on p "**********" at bounding box center [1364, 272] width 250 height 16
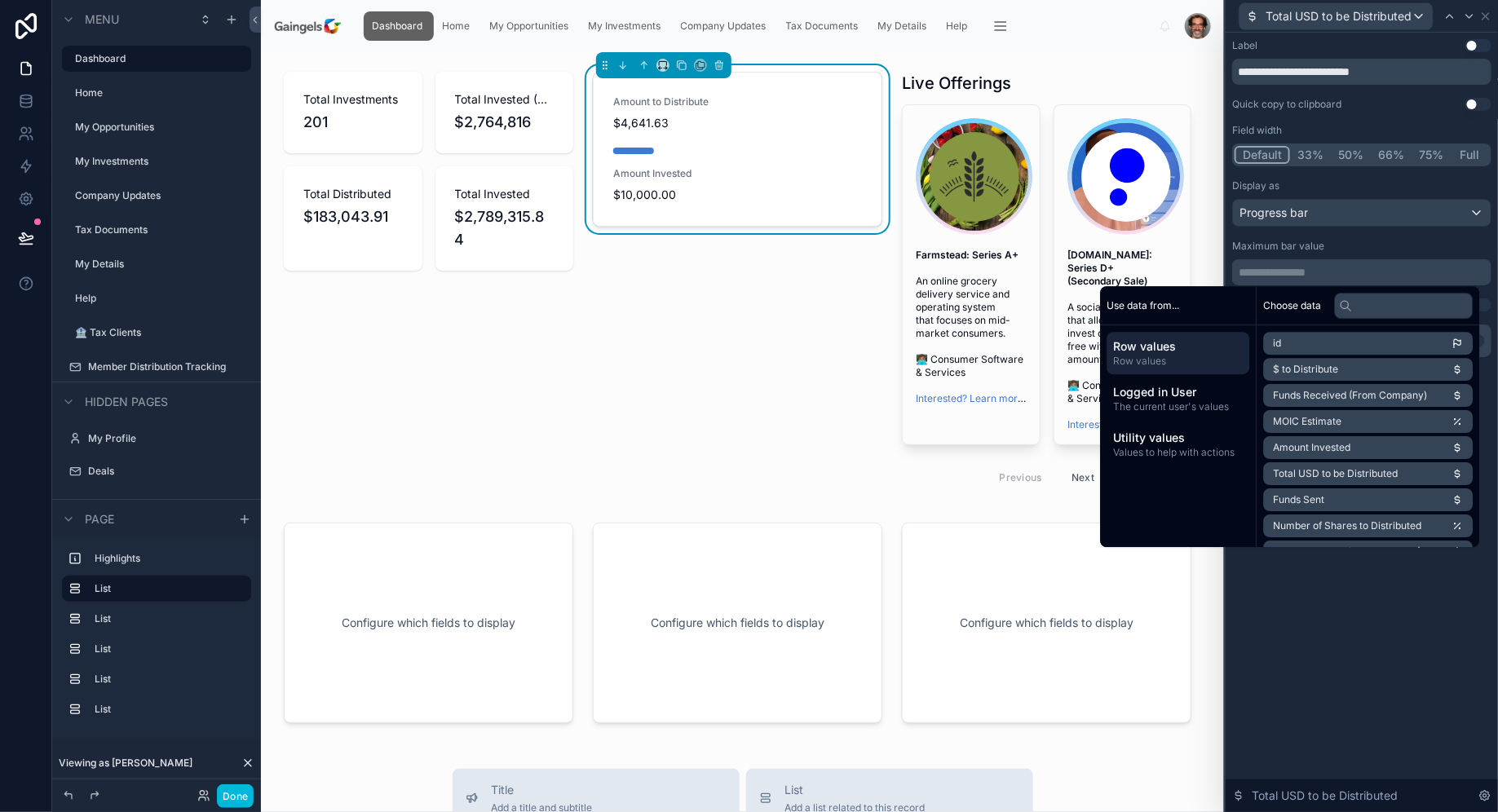
click at [1405, 249] on div "Maximum bar value" at bounding box center [1361, 246] width 259 height 13
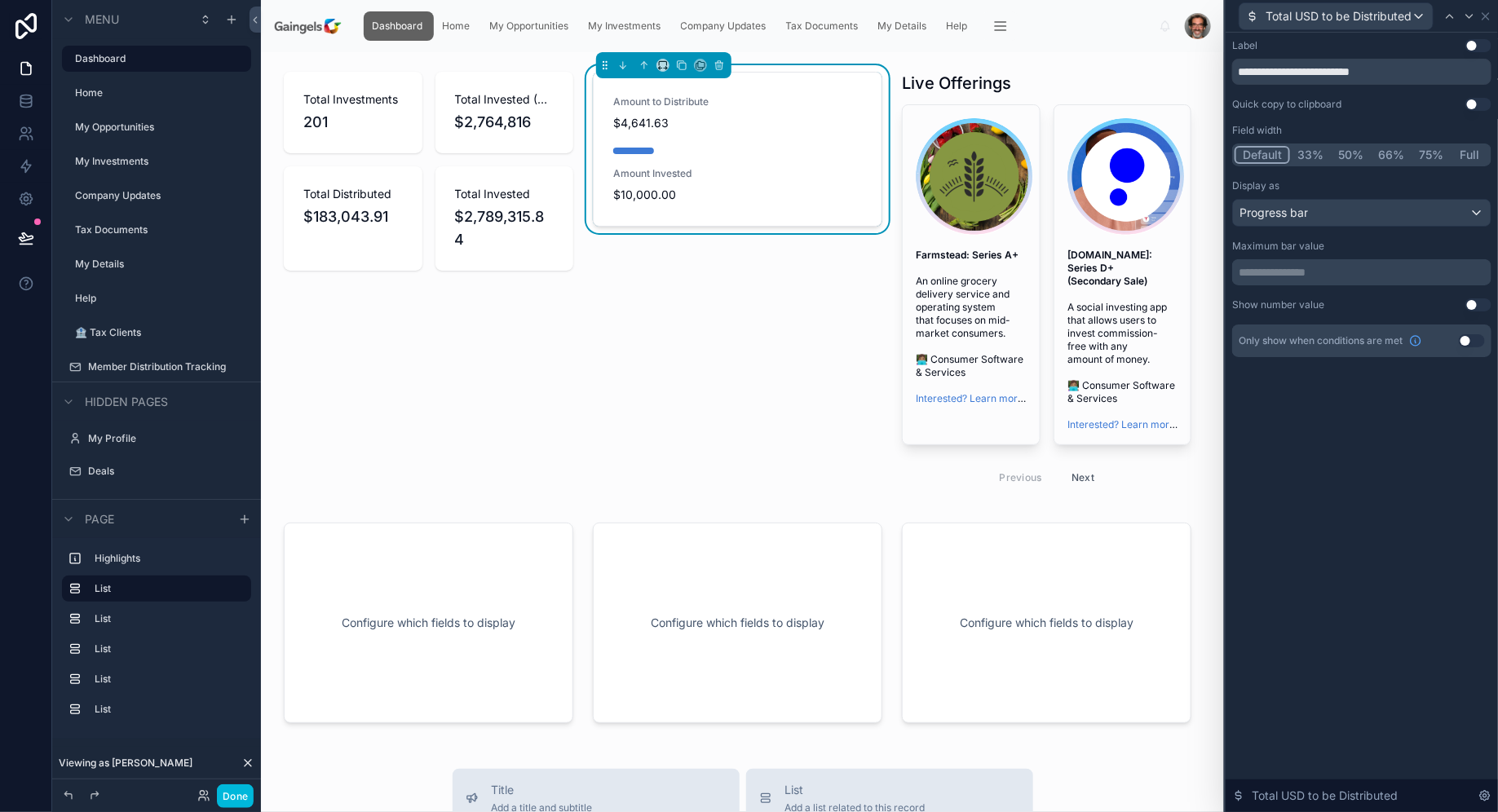
click at [1471, 306] on button "Use setting" at bounding box center [1478, 304] width 26 height 13
click at [1475, 302] on button "Use setting" at bounding box center [1478, 304] width 26 height 13
click at [1488, 16] on icon at bounding box center [1485, 16] width 13 height 13
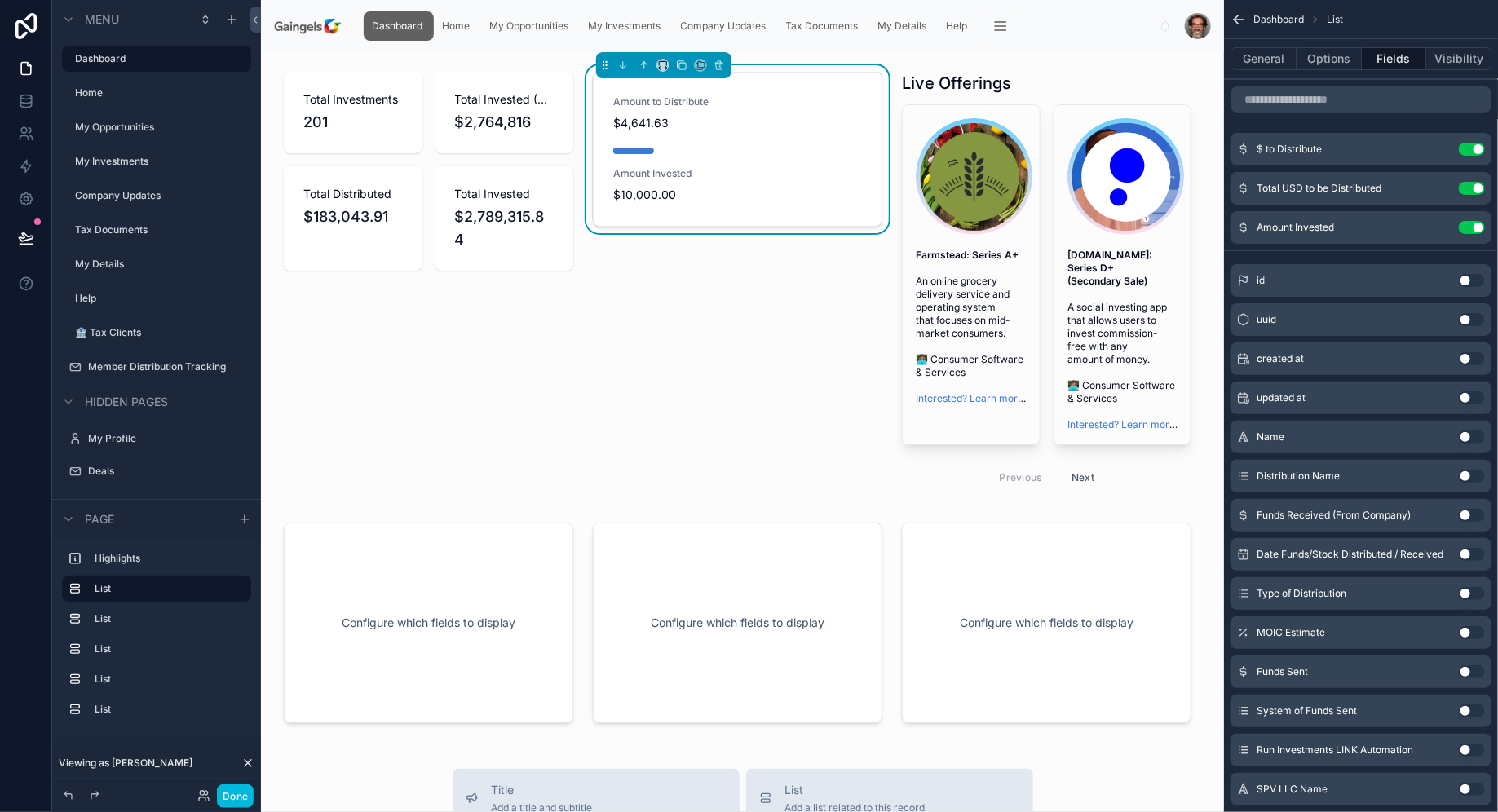
click at [0, 0] on icon "scrollable content" at bounding box center [0, 0] width 0 height 0
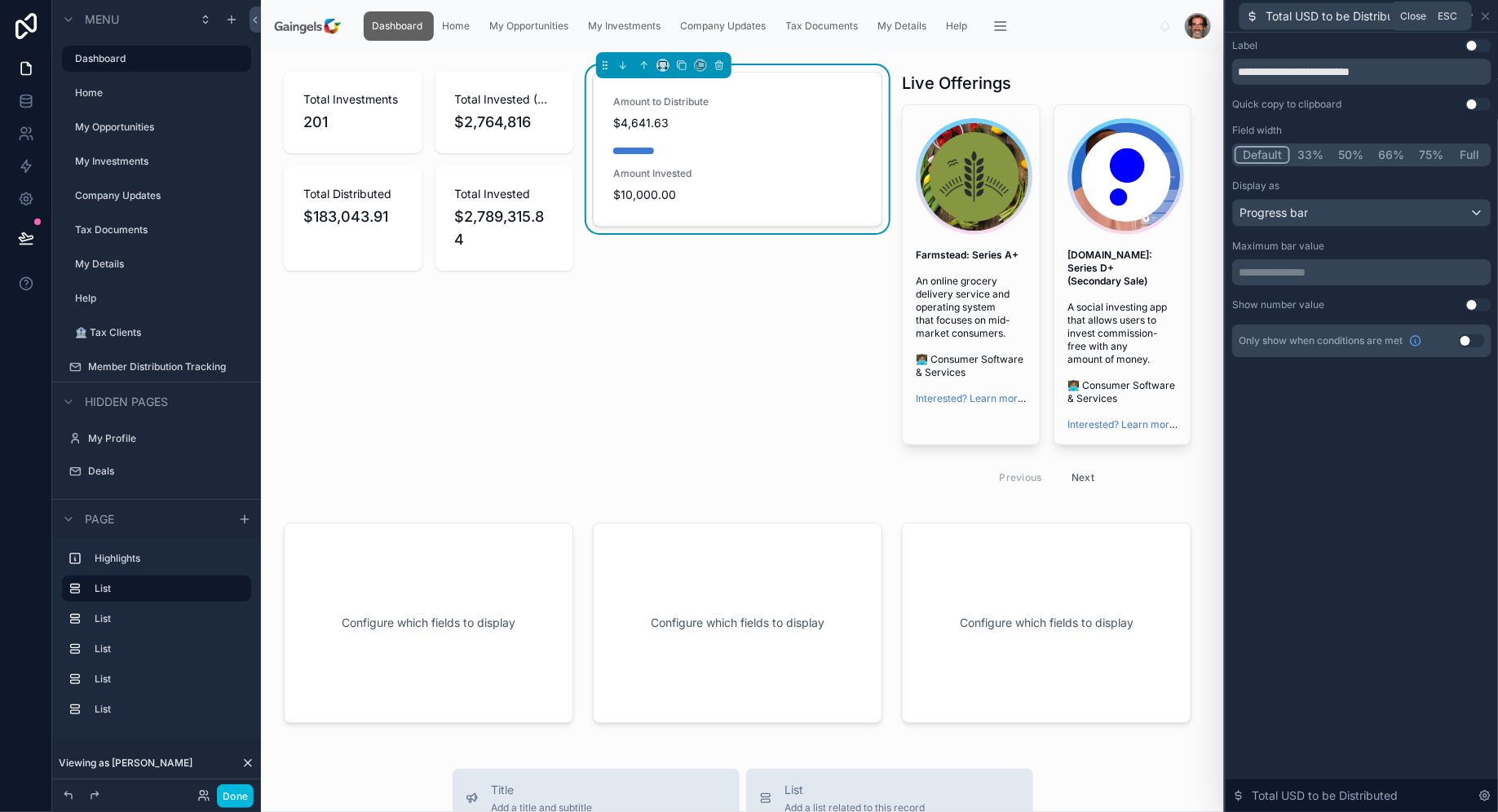
click at [1484, 15] on icon at bounding box center [1485, 16] width 13 height 13
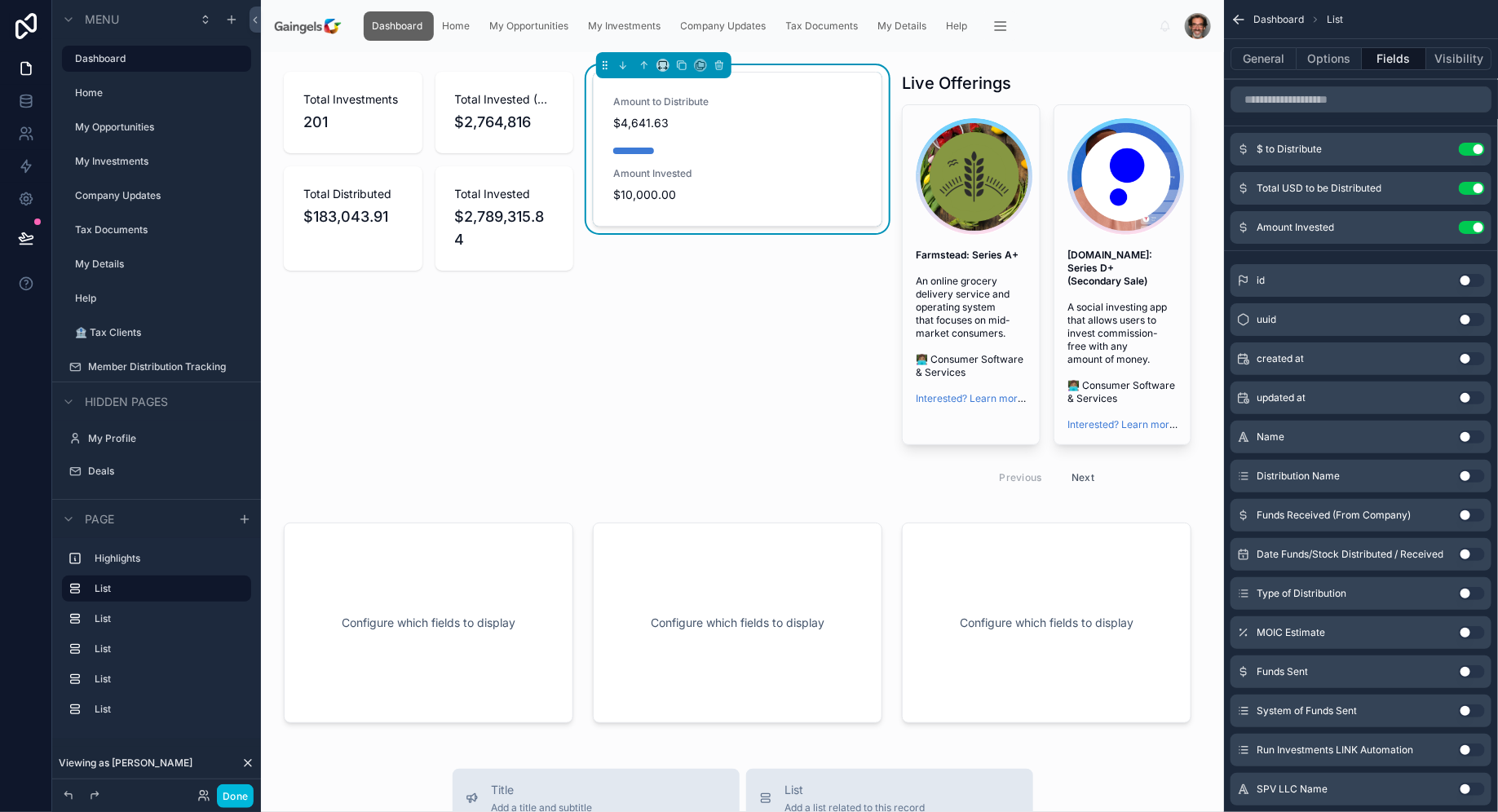
click at [773, 352] on div "Amount to Distribute $4,641.63 Amount Invested $10,000.00" at bounding box center [737, 283] width 309 height 438
click at [786, 405] on div "Amount to Distribute $4,641.63 Amount Invested $10,000.00" at bounding box center [737, 283] width 309 height 438
click at [675, 281] on div "Amount to Distribute $4,641.63 Amount Invested $10,000.00" at bounding box center [737, 283] width 309 height 438
click at [509, 131] on div at bounding box center [428, 283] width 309 height 438
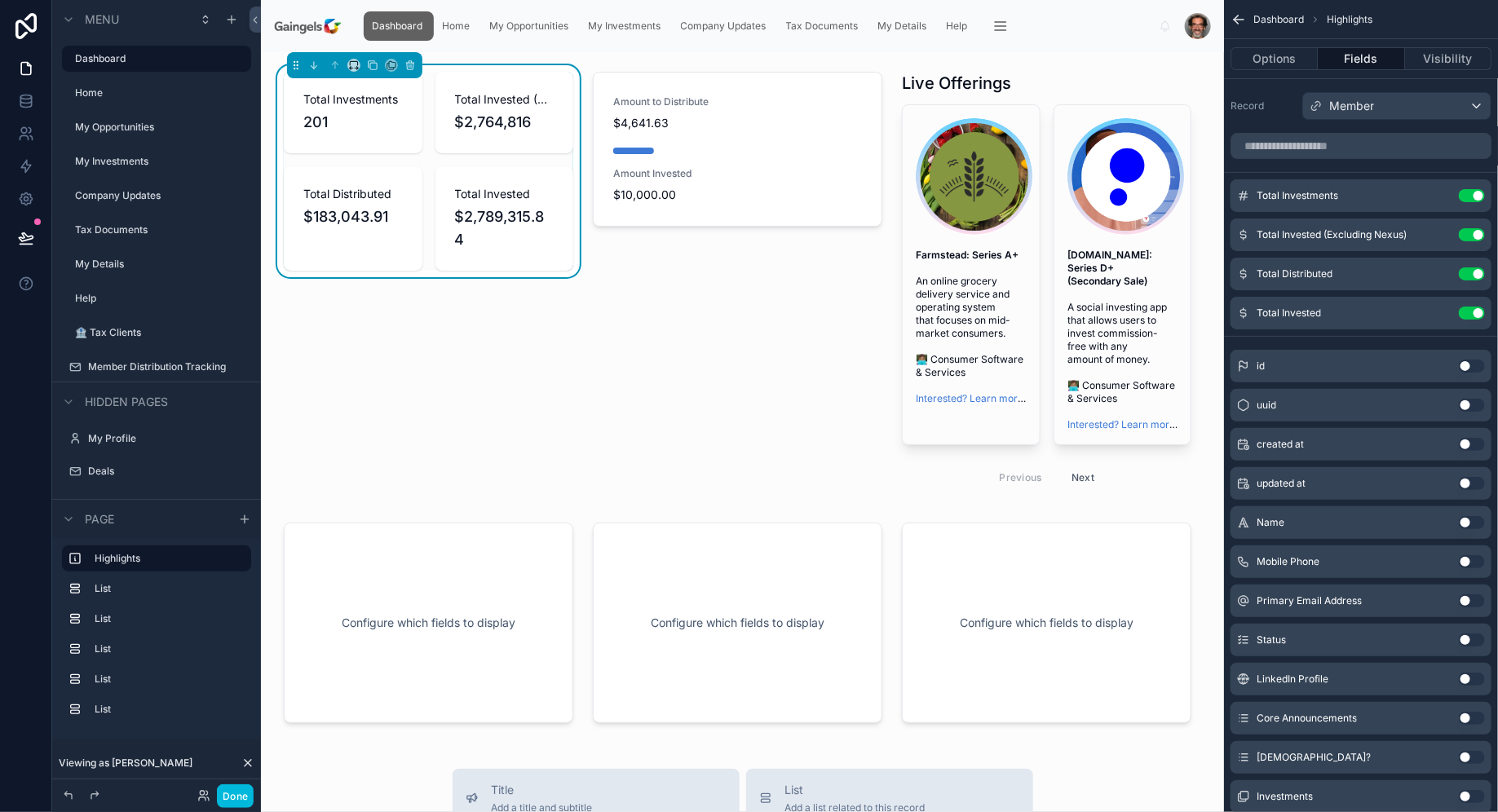
click at [746, 153] on div at bounding box center [737, 283] width 309 height 438
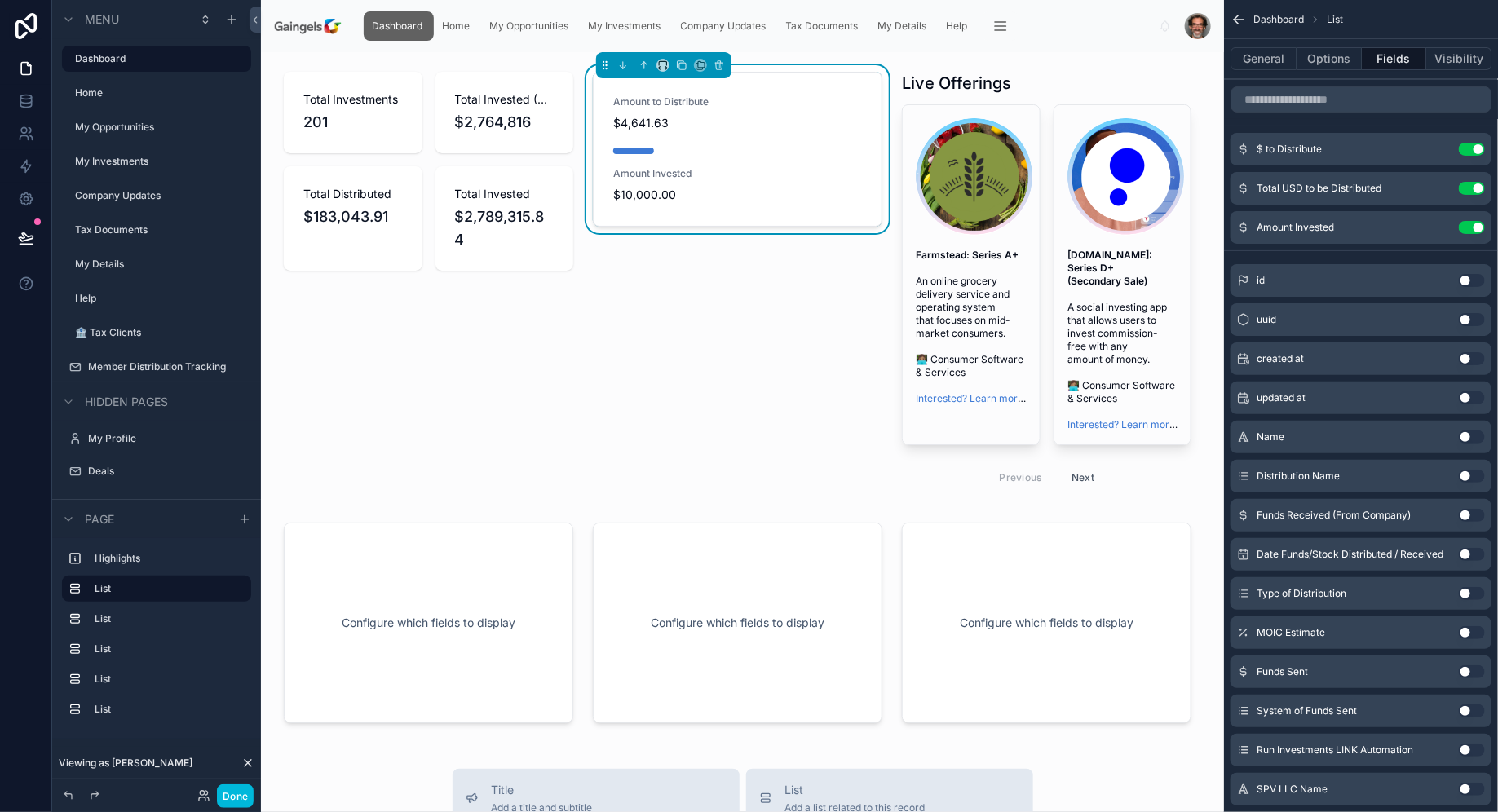
click at [773, 181] on div "Amount Invested $10,000.00" at bounding box center [737, 185] width 249 height 36
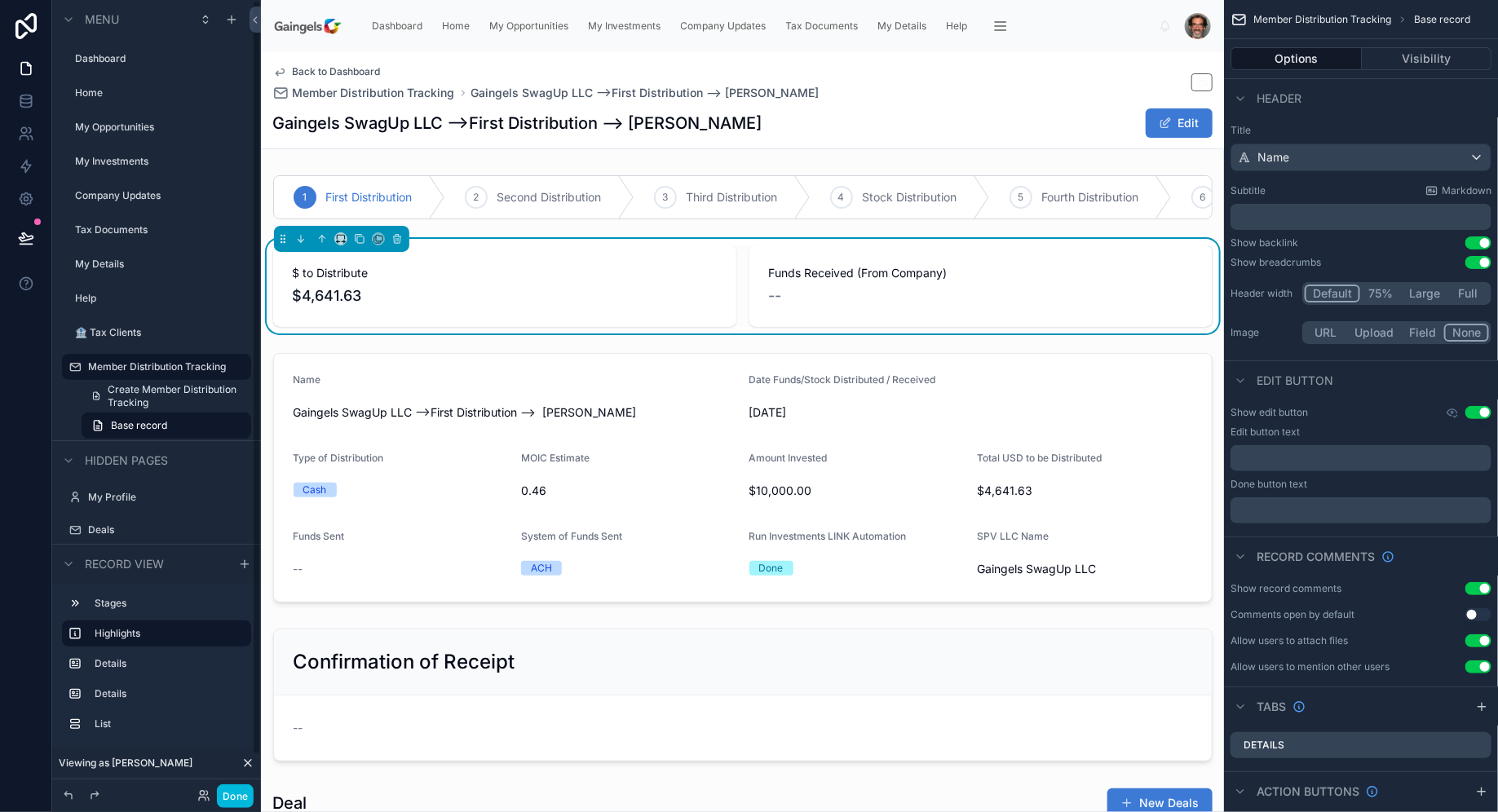
click at [147, 56] on label "Dashboard" at bounding box center [159, 58] width 166 height 13
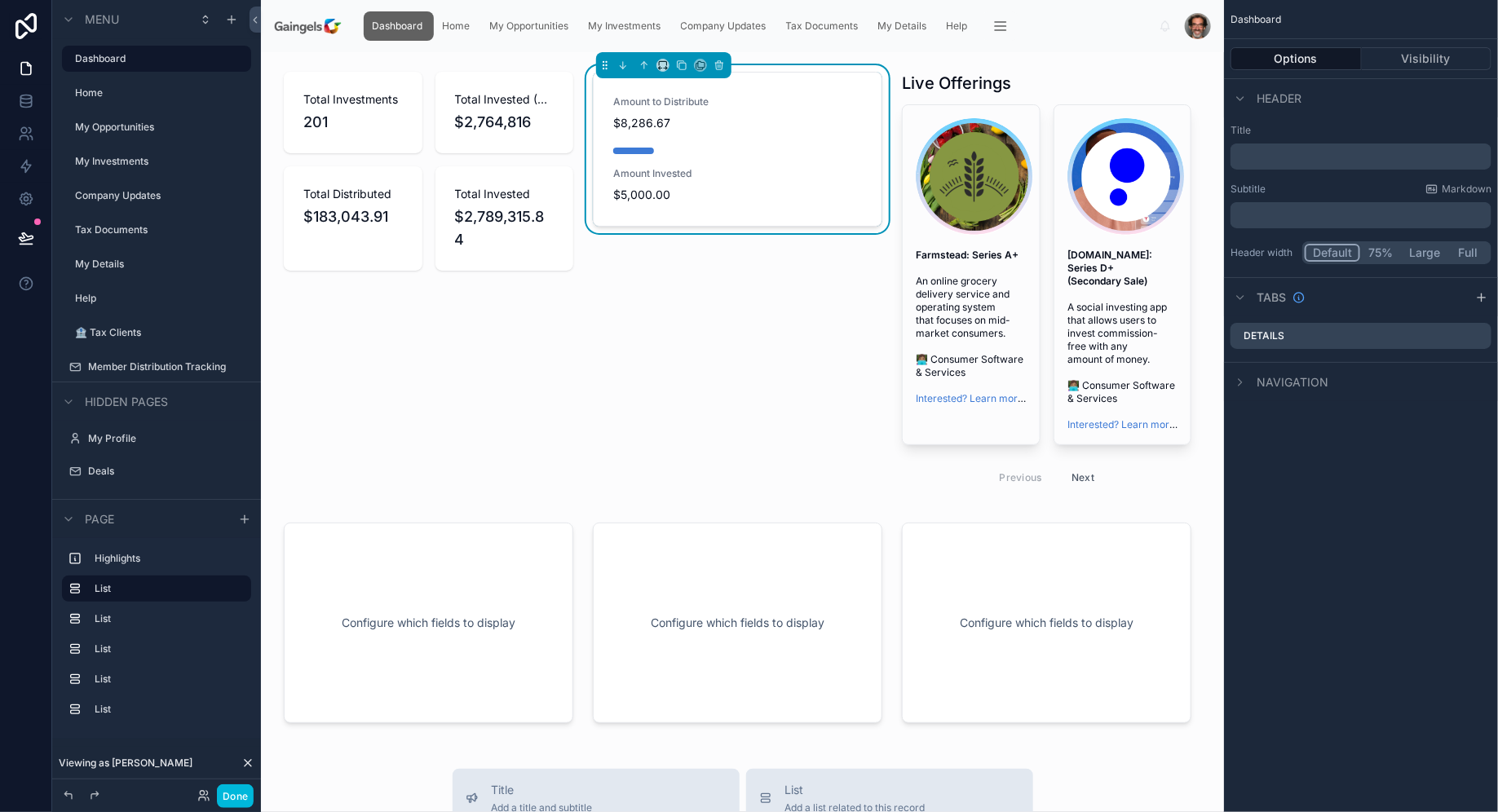
click at [682, 398] on div "Amount to Distribute $8,286.67 Amount Invested $5,000.00" at bounding box center [737, 283] width 309 height 438
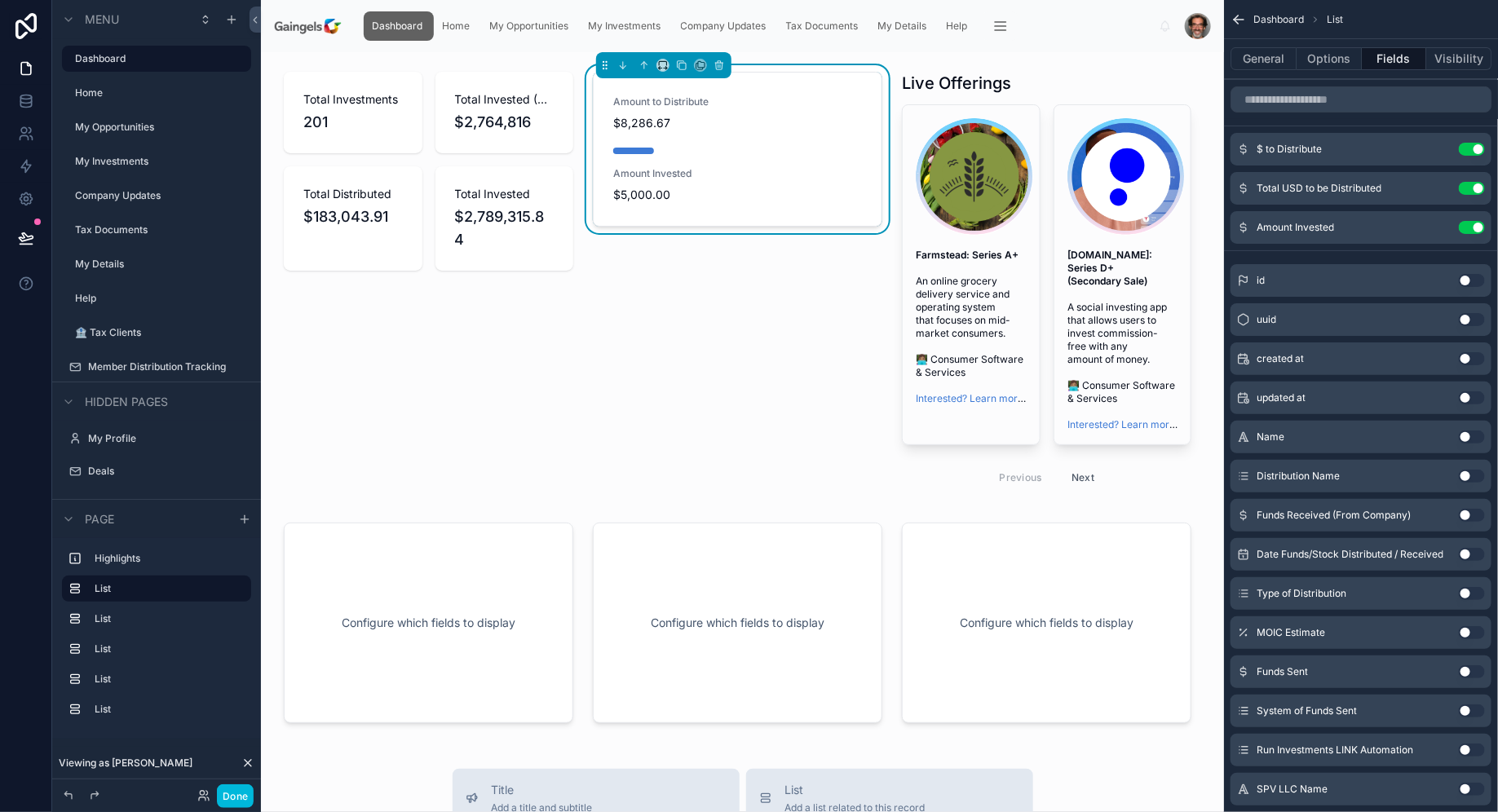
click at [1047, 269] on div at bounding box center [1046, 283] width 309 height 438
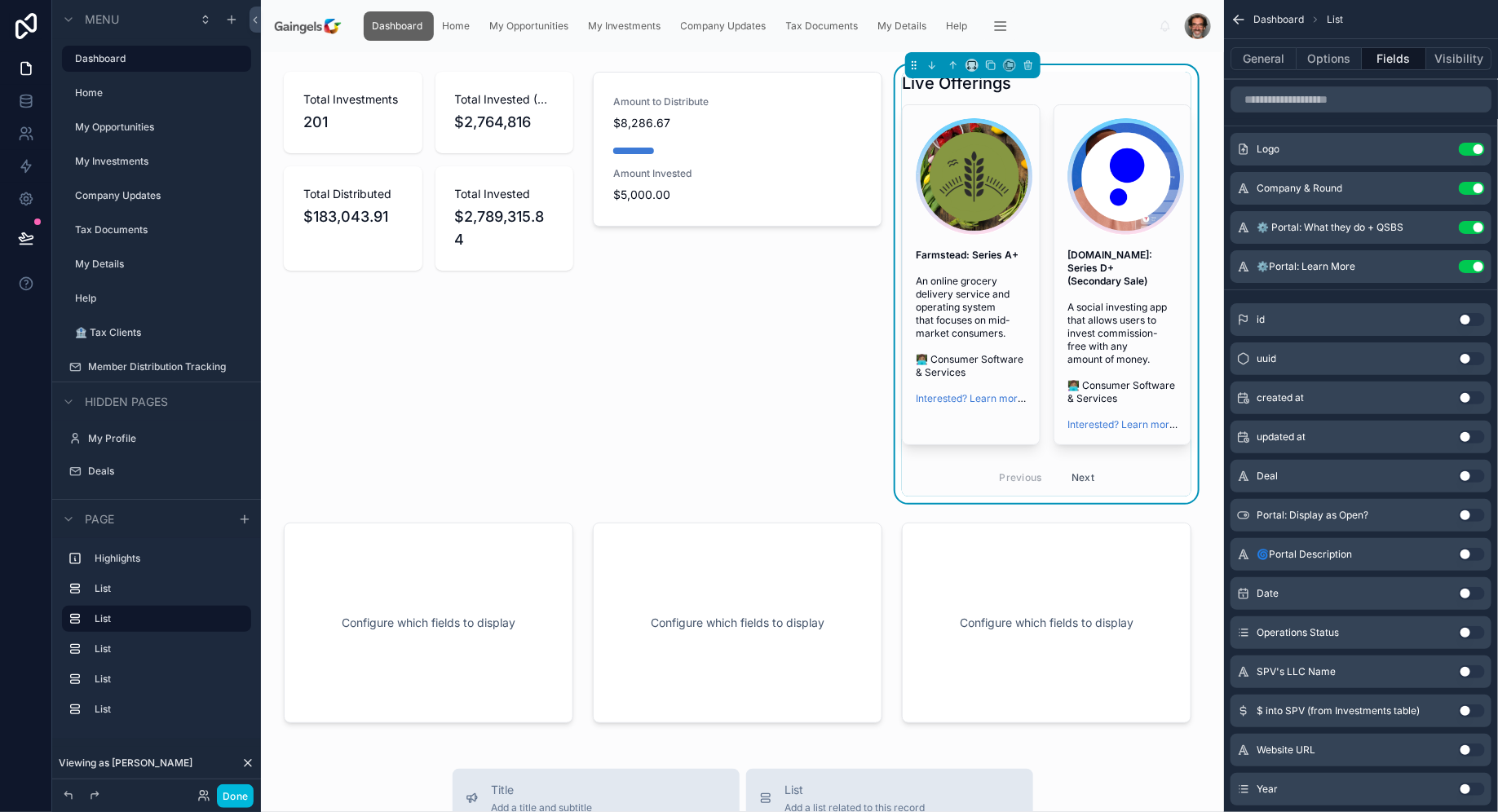
click at [785, 466] on div at bounding box center [737, 283] width 309 height 438
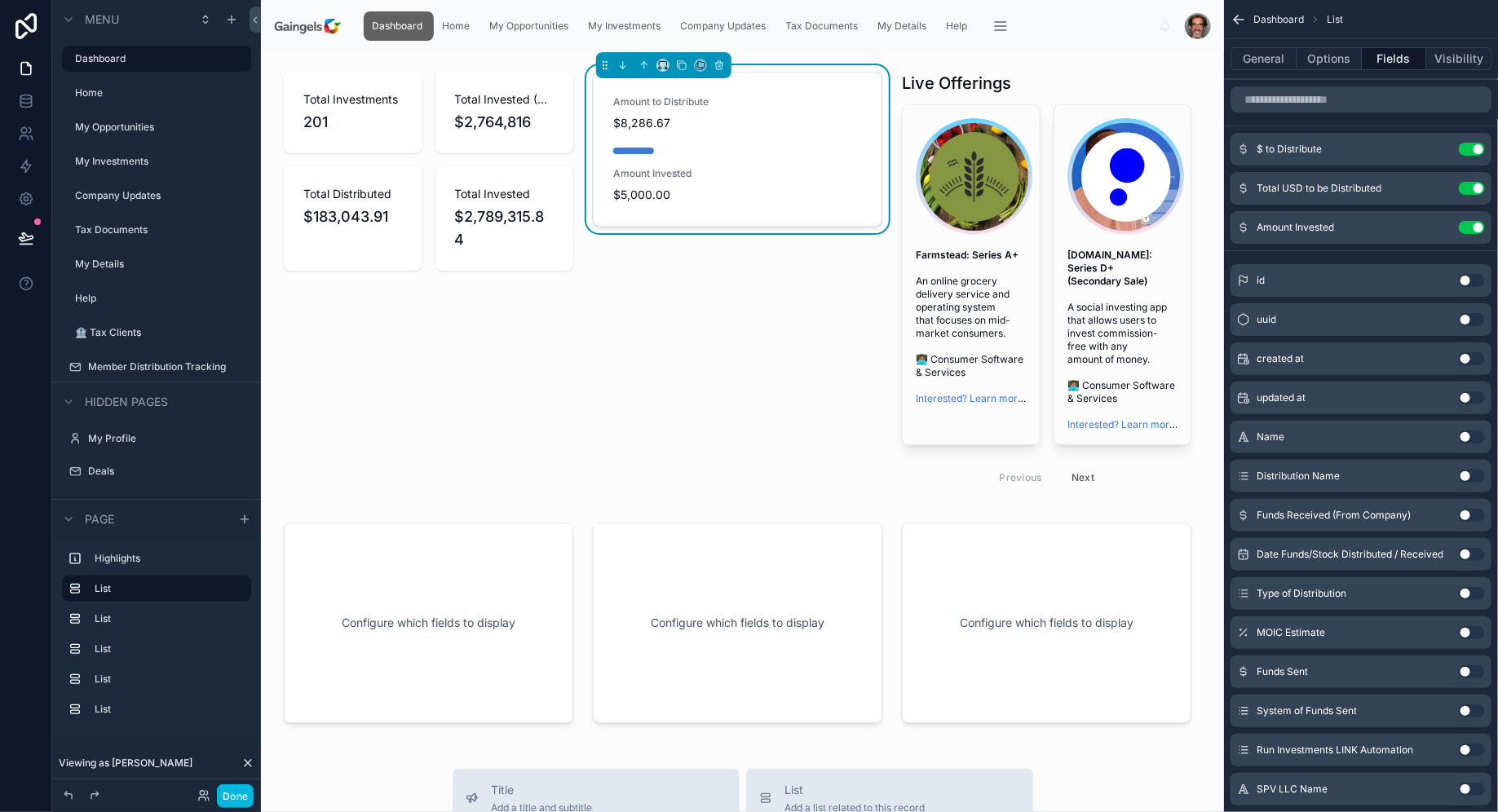
click at [1082, 461] on div at bounding box center [1046, 283] width 309 height 438
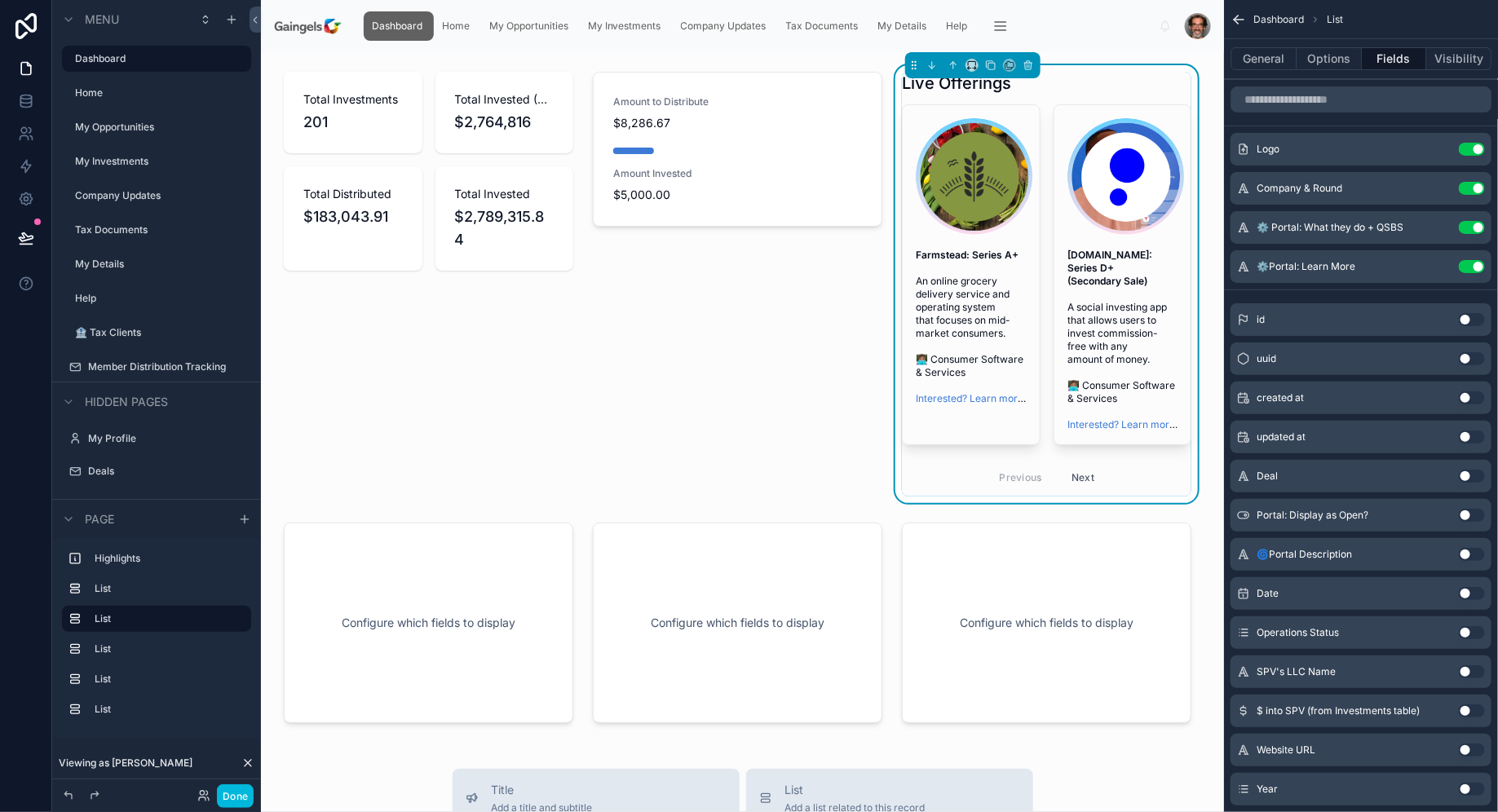
click at [1026, 91] on div "Live Offerings" at bounding box center [1046, 83] width 290 height 23
